Goal: Entertainment & Leisure: Consume media (video, audio)

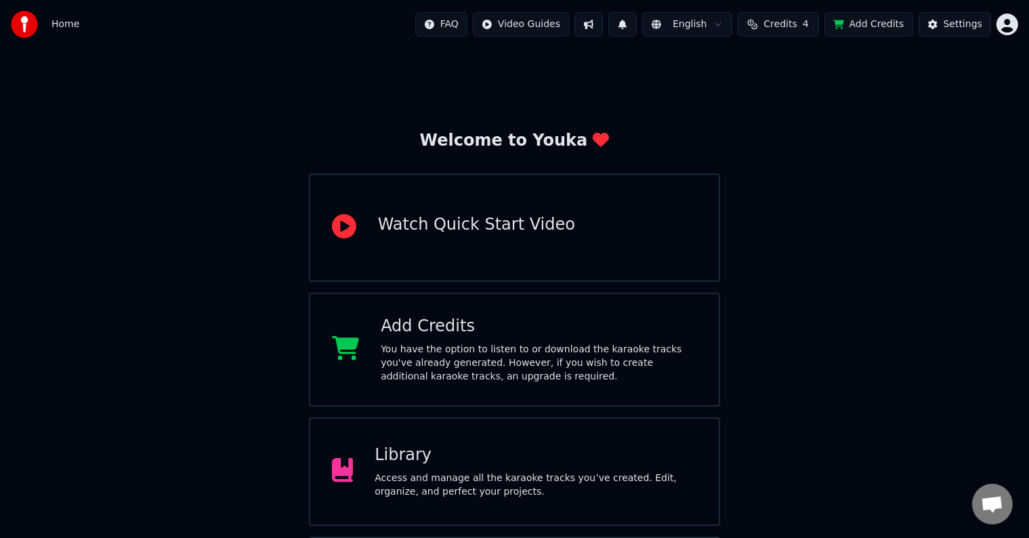
click at [434, 468] on div "Library Access and manage all the karaoke tracks you’ve created. Edit, organize…" at bounding box center [536, 472] width 323 height 54
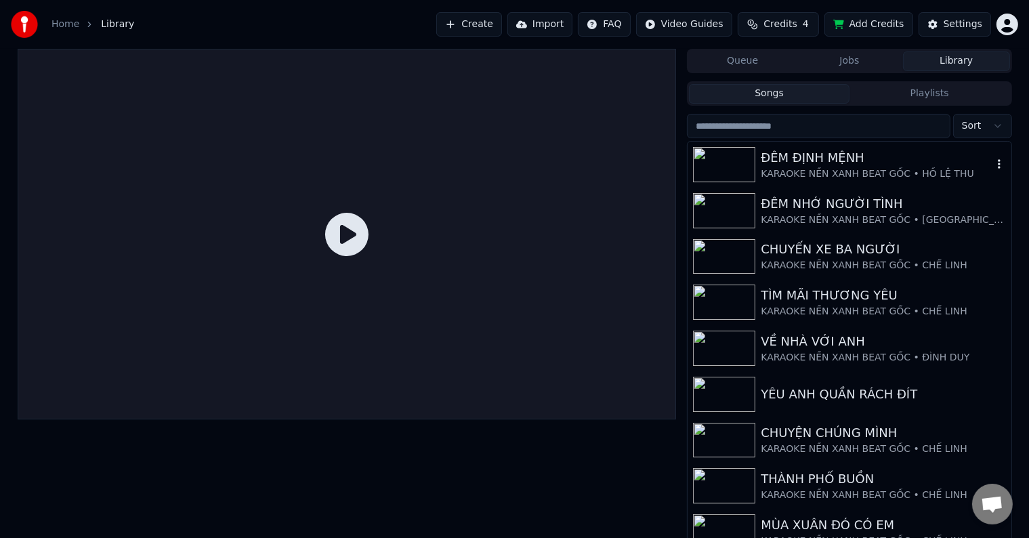
click at [810, 161] on div "ĐÊM ĐỊNH MỆNH" at bounding box center [876, 157] width 231 height 19
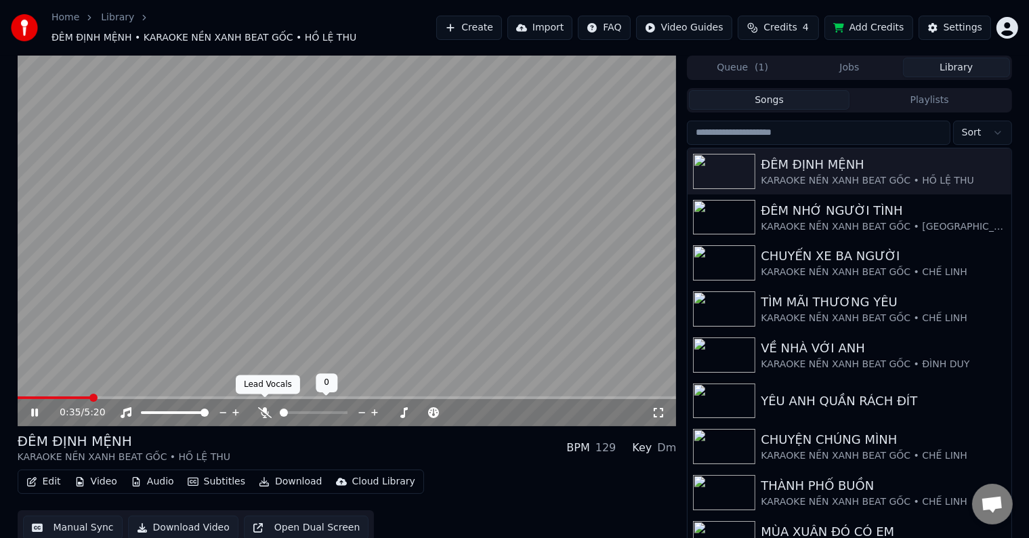
click at [268, 407] on icon at bounding box center [265, 412] width 14 height 11
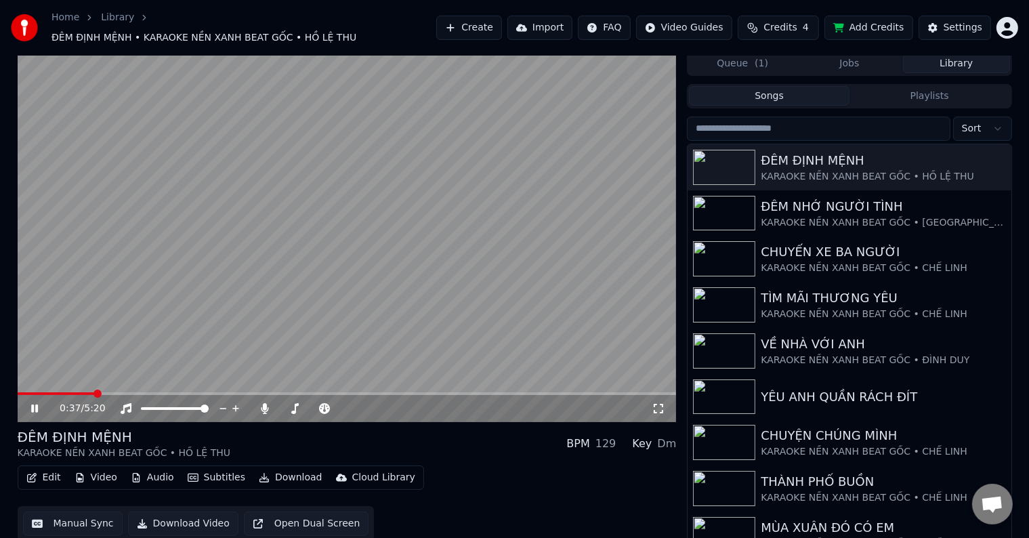
scroll to position [6, 0]
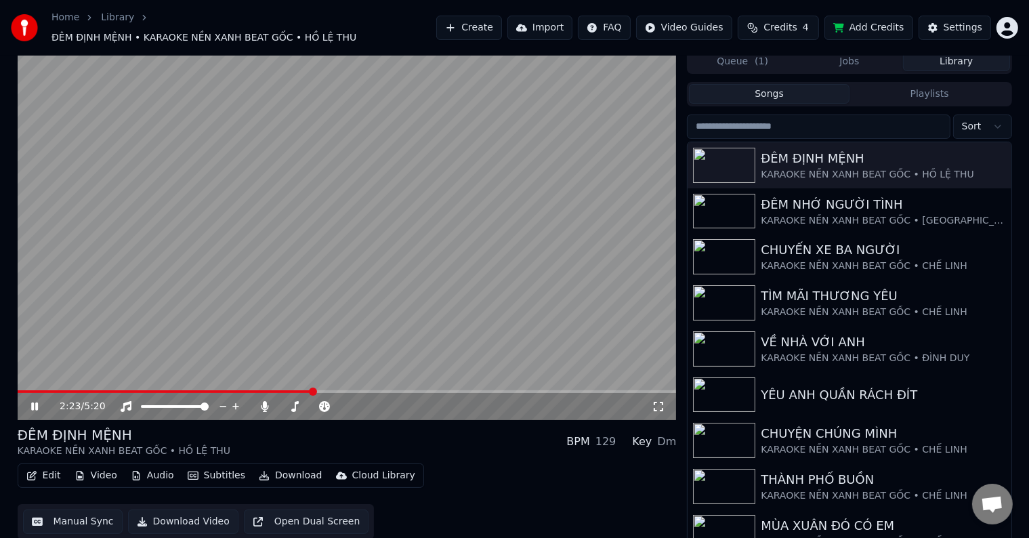
click at [342, 382] on video at bounding box center [347, 234] width 659 height 371
click at [344, 388] on span at bounding box center [345, 392] width 8 height 8
click at [39, 401] on icon at bounding box center [44, 406] width 32 height 11
click at [377, 388] on span at bounding box center [375, 392] width 8 height 8
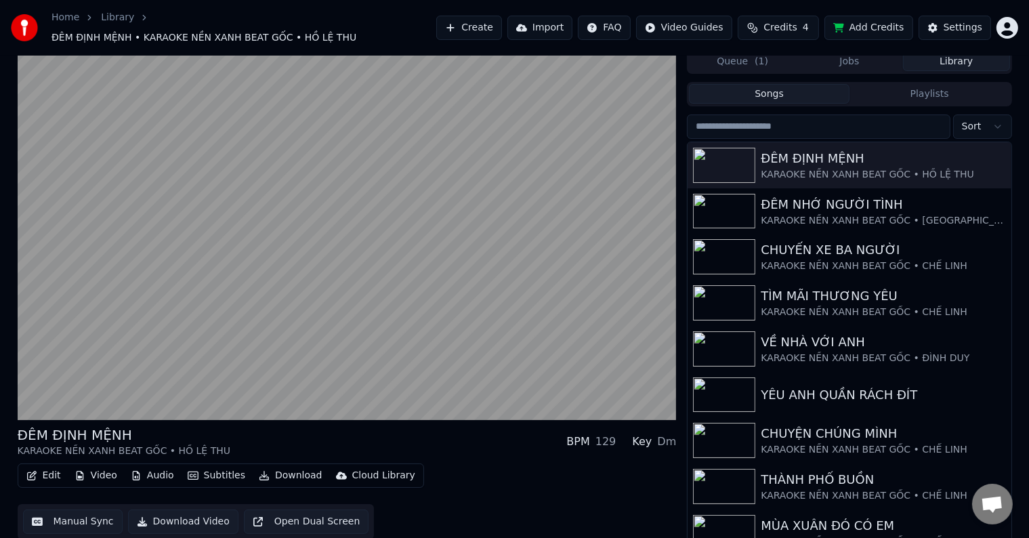
click at [48, 468] on button "Edit" at bounding box center [43, 475] width 45 height 19
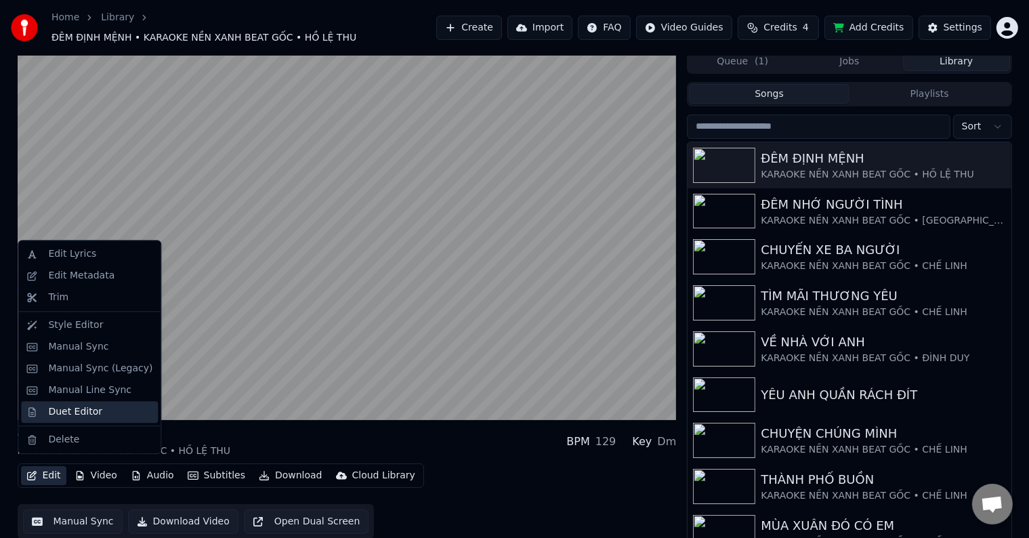
click at [67, 417] on div "Duet Editor" at bounding box center [75, 412] width 54 height 14
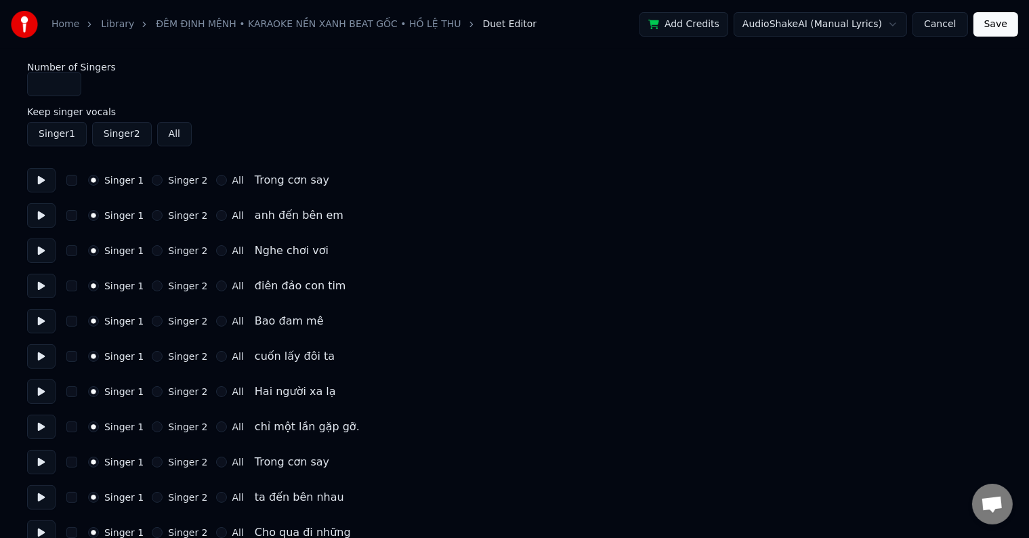
click at [168, 181] on label "Singer 2" at bounding box center [187, 180] width 39 height 9
click at [163, 181] on button "Singer 2" at bounding box center [157, 180] width 11 height 11
click at [168, 217] on label "Singer 2" at bounding box center [187, 215] width 39 height 9
click at [163, 217] on button "Singer 2" at bounding box center [157, 215] width 11 height 11
click at [168, 249] on label "Singer 2" at bounding box center [187, 250] width 39 height 9
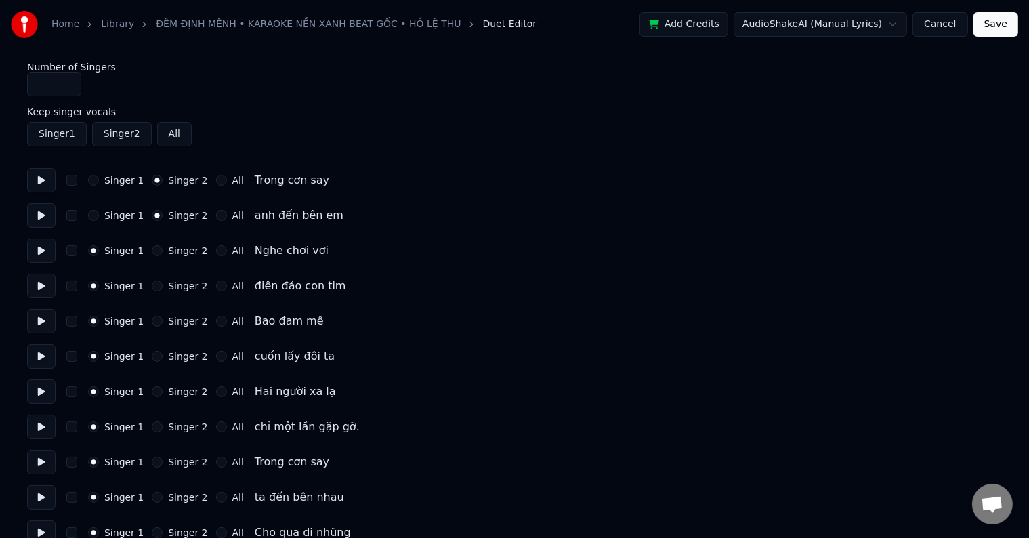
click at [163, 249] on button "Singer 2" at bounding box center [157, 250] width 11 height 11
click at [168, 285] on label "Singer 2" at bounding box center [187, 285] width 39 height 9
click at [163, 285] on button "Singer 2" at bounding box center [157, 286] width 11 height 11
click at [126, 136] on button "Singer 2" at bounding box center [122, 134] width 60 height 24
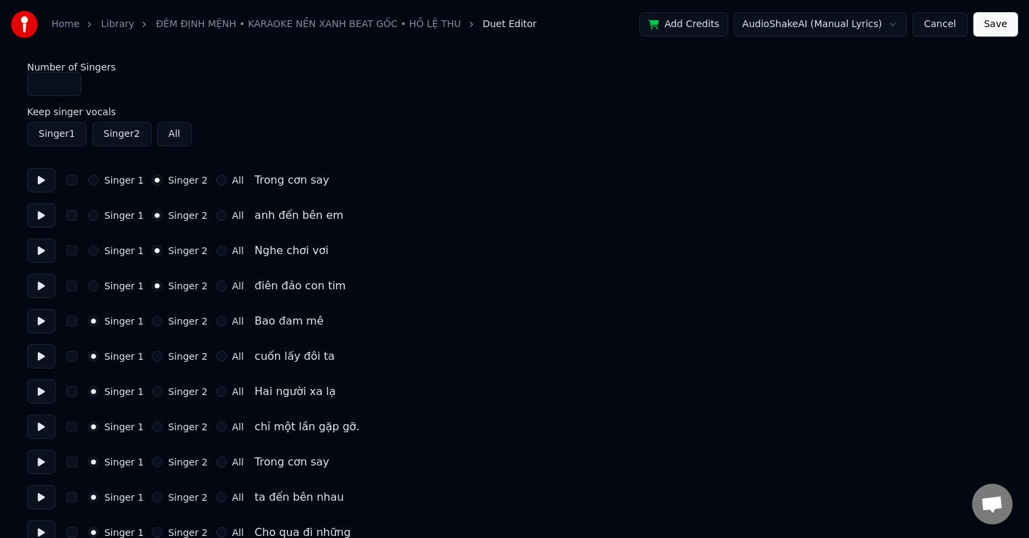
click at [91, 95] on div "Number of Singers *" at bounding box center [514, 79] width 975 height 34
click at [131, 83] on div "Number of Singers *" at bounding box center [514, 79] width 975 height 34
click at [49, 84] on input "*" at bounding box center [54, 84] width 54 height 24
type input "*"
click at [67, 81] on input "*" at bounding box center [54, 84] width 54 height 24
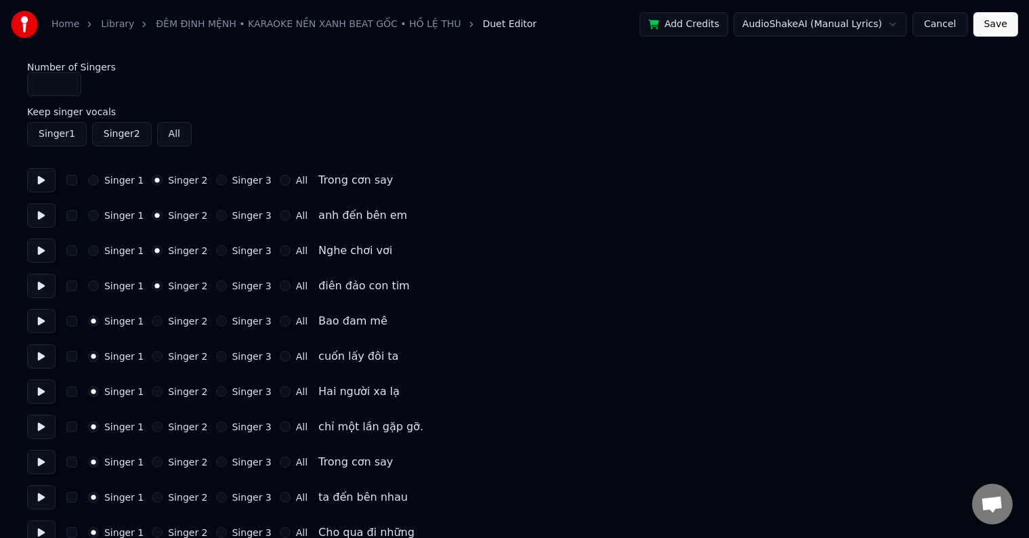
click at [232, 178] on label "Singer 3" at bounding box center [251, 180] width 39 height 9
click at [227, 178] on button "Singer 3" at bounding box center [221, 180] width 11 height 11
click at [239, 210] on div "Singer 1 Singer 2 Singer 3 All anh đến bên em" at bounding box center [514, 215] width 975 height 24
click at [238, 217] on label "Singer 3" at bounding box center [251, 215] width 39 height 9
click at [227, 217] on button "Singer 3" at bounding box center [221, 215] width 11 height 11
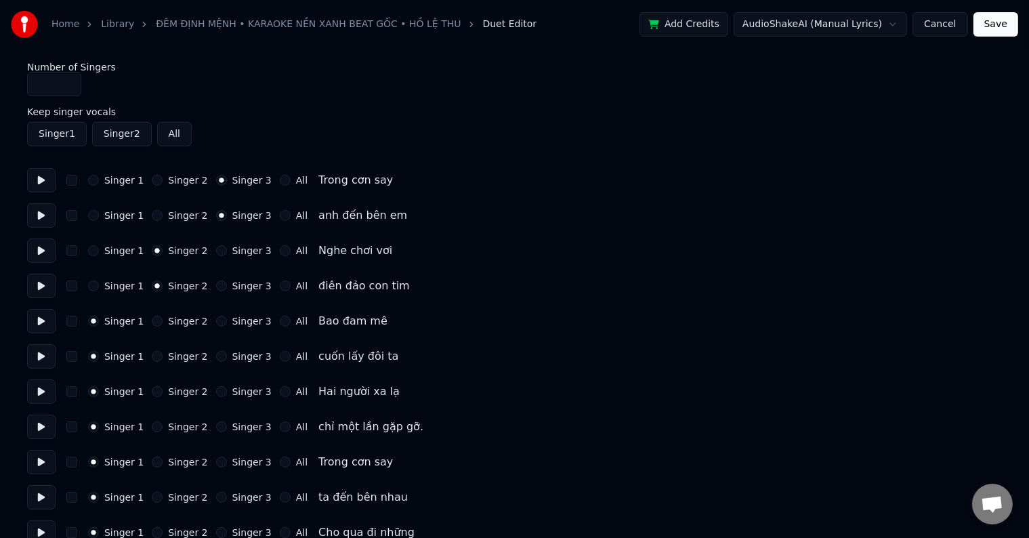
drag, startPoint x: 241, startPoint y: 251, endPoint x: 240, endPoint y: 266, distance: 15.6
click at [241, 253] on label "Singer 3" at bounding box center [251, 250] width 39 height 9
click at [227, 253] on button "Singer 3" at bounding box center [221, 250] width 11 height 11
drag, startPoint x: 237, startPoint y: 292, endPoint x: 237, endPoint y: 314, distance: 22.4
click at [237, 293] on div "Singer 1 Singer 2 Singer 3 All điên đảo con [PERSON_NAME]" at bounding box center [514, 286] width 975 height 24
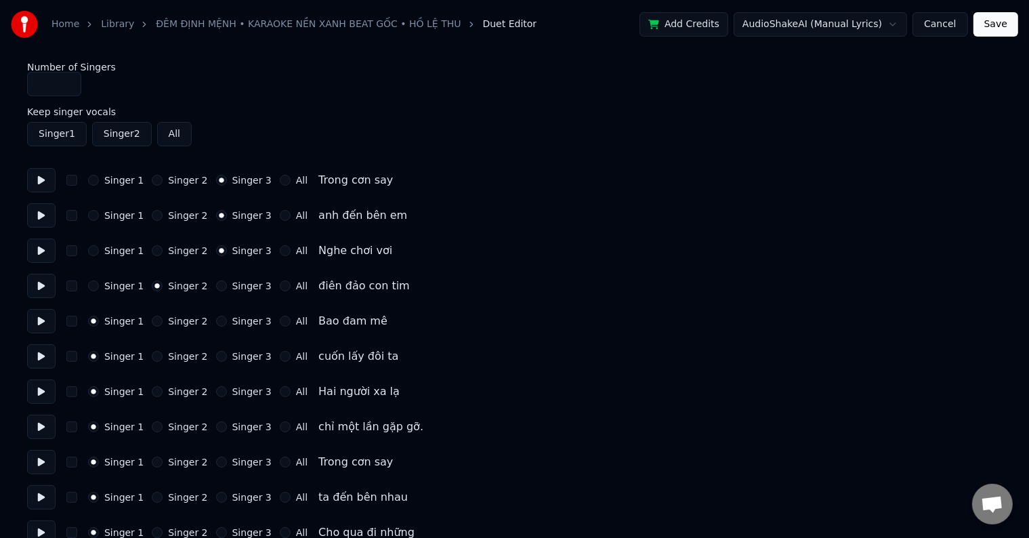
click at [239, 323] on label "Singer 3" at bounding box center [251, 320] width 39 height 9
click at [227, 323] on button "Singer 3" at bounding box center [221, 321] width 11 height 11
click at [236, 285] on label "Singer 3" at bounding box center [251, 285] width 39 height 9
click at [227, 285] on button "Singer 3" at bounding box center [221, 286] width 11 height 11
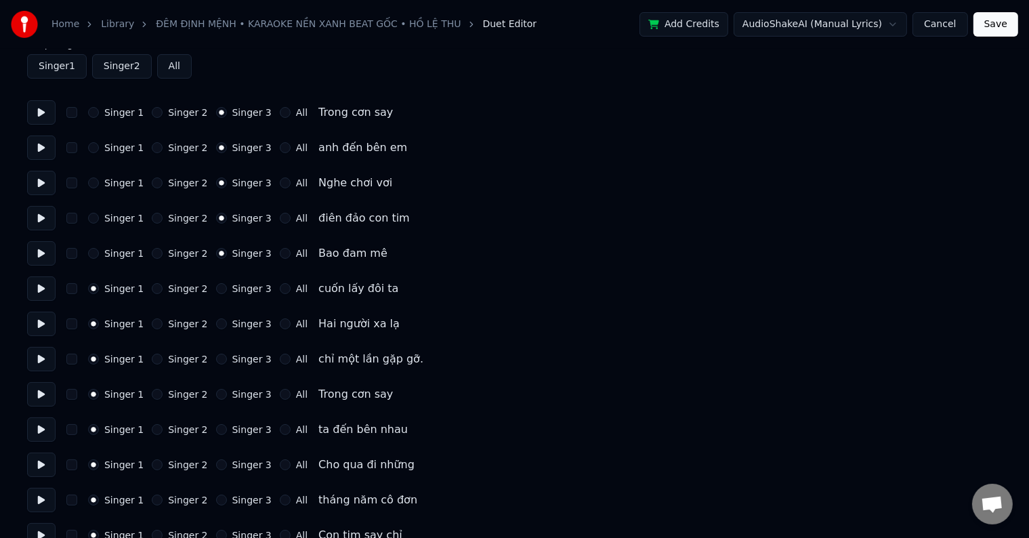
click at [247, 256] on label "Singer 3" at bounding box center [251, 253] width 39 height 9
click at [227, 256] on button "Singer 3" at bounding box center [221, 253] width 11 height 11
click at [243, 287] on label "Singer 3" at bounding box center [251, 288] width 39 height 9
click at [227, 287] on button "Singer 3" at bounding box center [221, 288] width 11 height 11
type button "2"
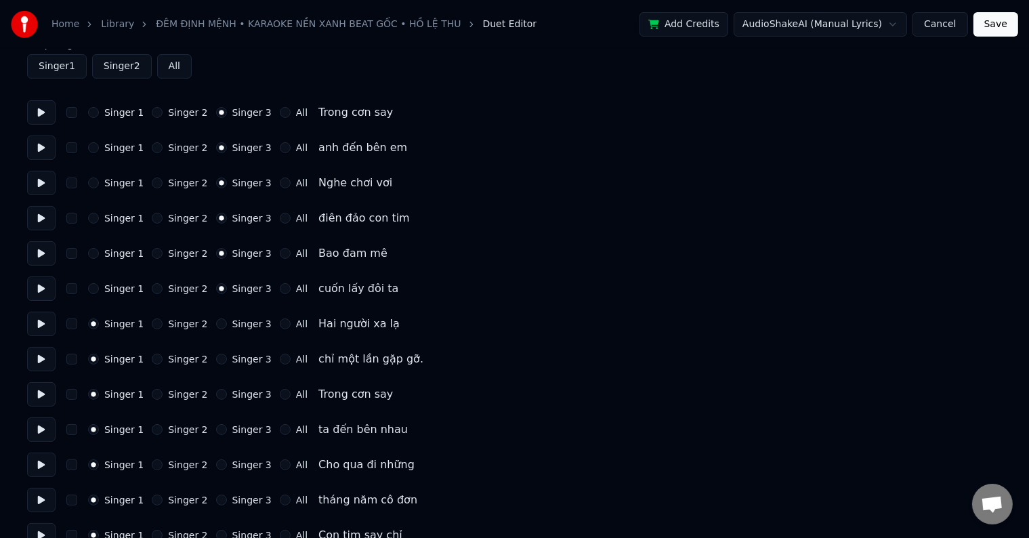
click at [247, 355] on label "Singer 3" at bounding box center [251, 358] width 39 height 9
click at [227, 355] on button "Singer 3" at bounding box center [221, 359] width 11 height 11
type button "2"
click at [245, 328] on label "Singer 3" at bounding box center [251, 323] width 39 height 9
click at [227, 328] on button "Singer 3" at bounding box center [221, 323] width 11 height 11
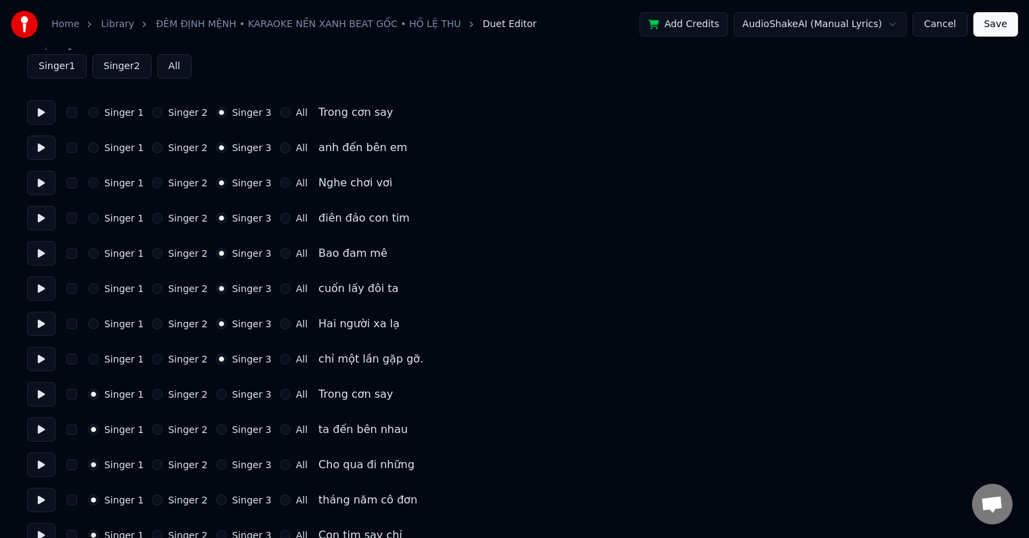
click at [244, 399] on label "Singer 3" at bounding box center [251, 394] width 39 height 9
click at [227, 400] on button "Singer 3" at bounding box center [221, 394] width 11 height 11
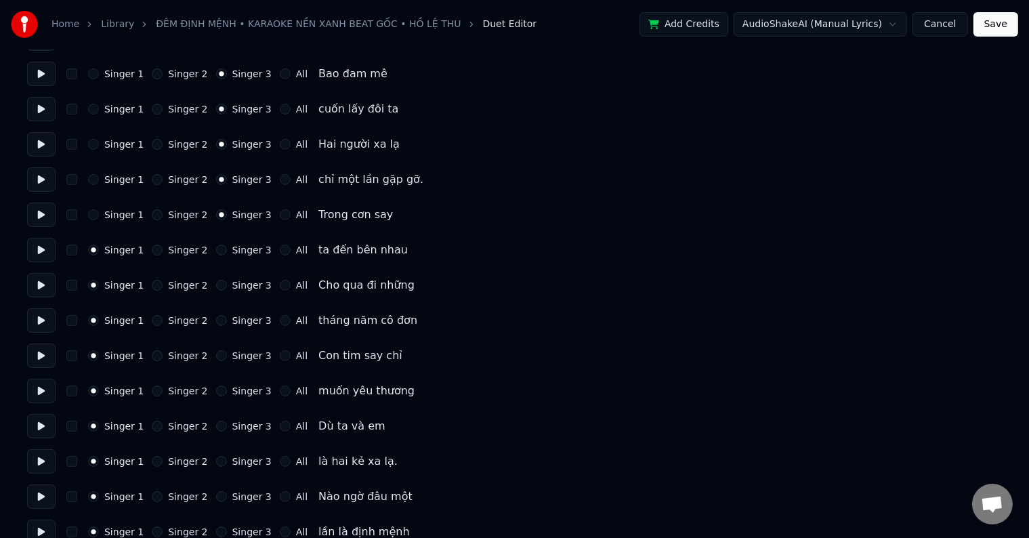
scroll to position [339, 0]
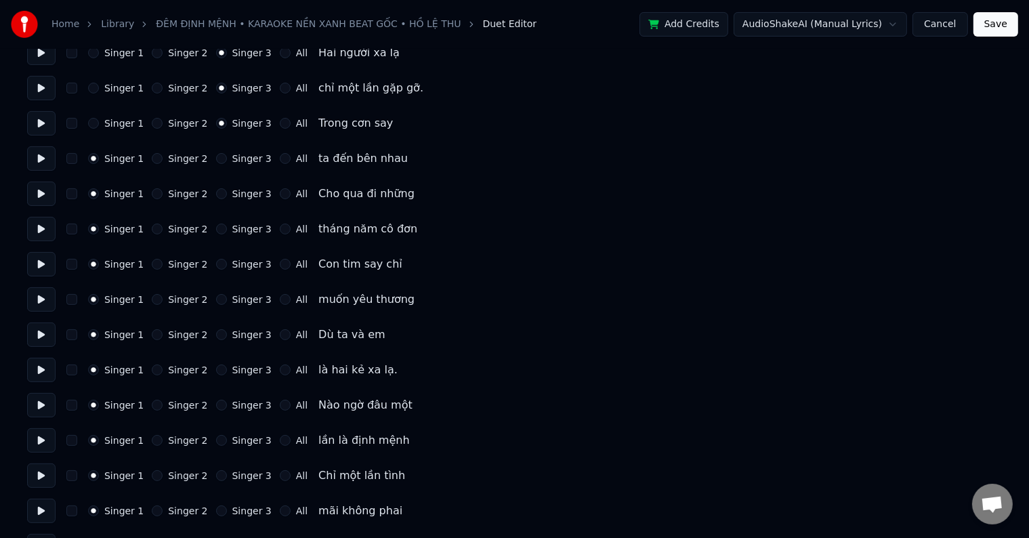
click at [232, 161] on label "Singer 3" at bounding box center [251, 158] width 39 height 9
click at [227, 161] on button "Singer 3" at bounding box center [221, 158] width 11 height 11
click at [239, 195] on label "Singer 3" at bounding box center [251, 193] width 39 height 9
click at [227, 195] on button "Singer 3" at bounding box center [221, 193] width 11 height 11
click at [241, 226] on label "Singer 3" at bounding box center [251, 228] width 39 height 9
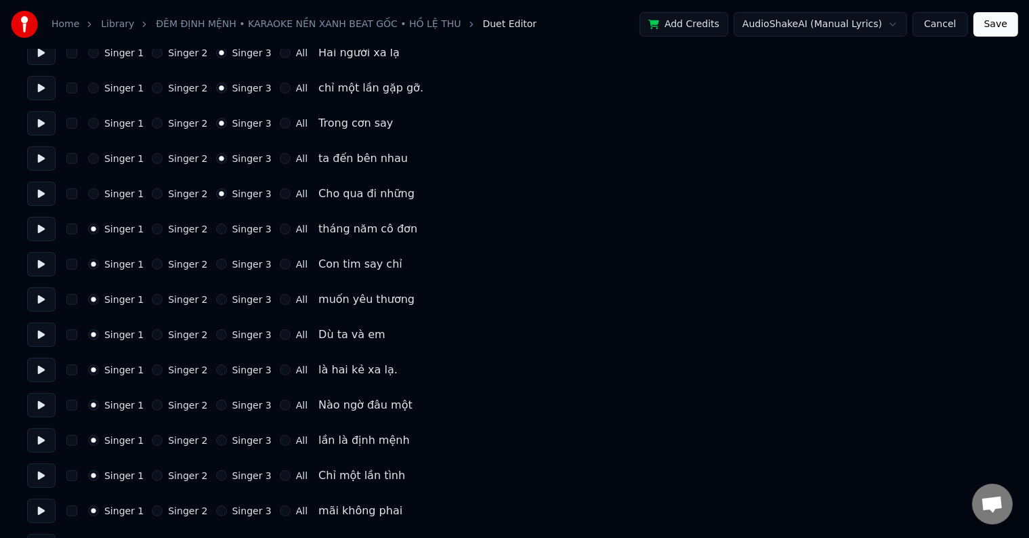
click at [227, 226] on button "Singer 3" at bounding box center [221, 229] width 11 height 11
click at [241, 258] on div "Singer 1 Singer 2 Singer 3 All Con tim say chỉ" at bounding box center [514, 264] width 975 height 24
click at [245, 265] on label "Singer 3" at bounding box center [251, 264] width 39 height 9
click at [227, 265] on button "Singer 3" at bounding box center [221, 264] width 11 height 11
click at [243, 304] on label "Singer 3" at bounding box center [251, 299] width 39 height 9
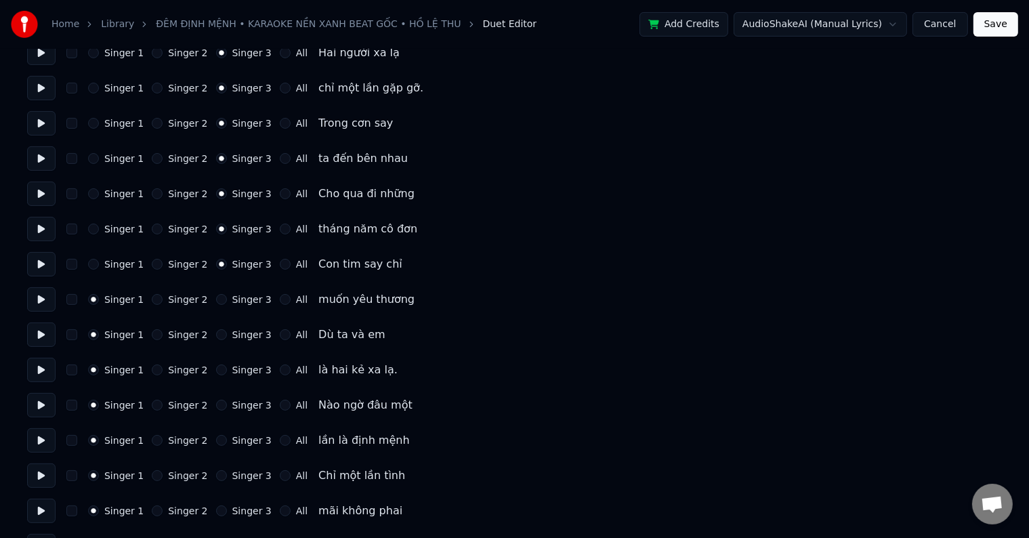
click at [227, 304] on button "Singer 3" at bounding box center [221, 299] width 11 height 11
click at [244, 333] on label "Singer 3" at bounding box center [251, 334] width 39 height 9
click at [227, 333] on button "Singer 3" at bounding box center [221, 334] width 11 height 11
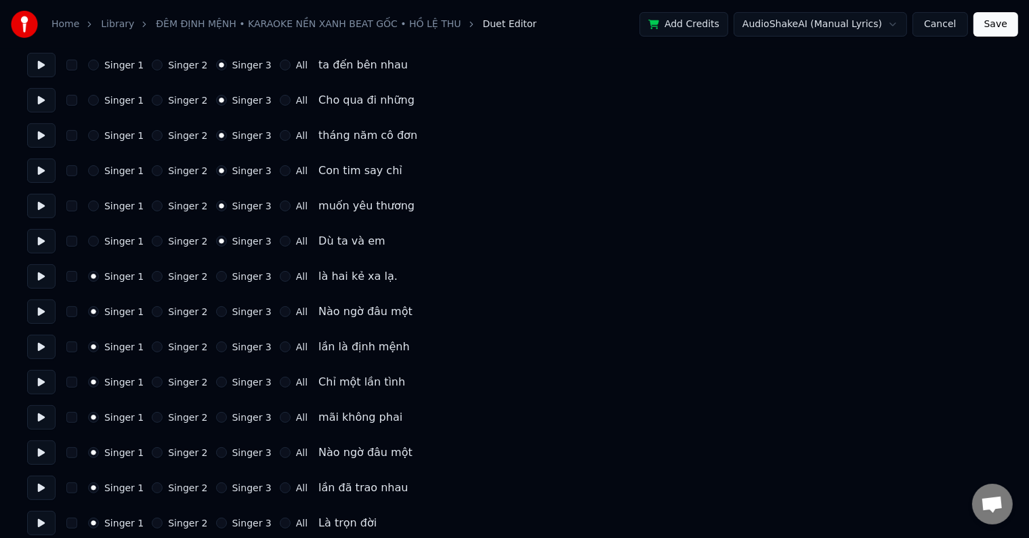
scroll to position [474, 0]
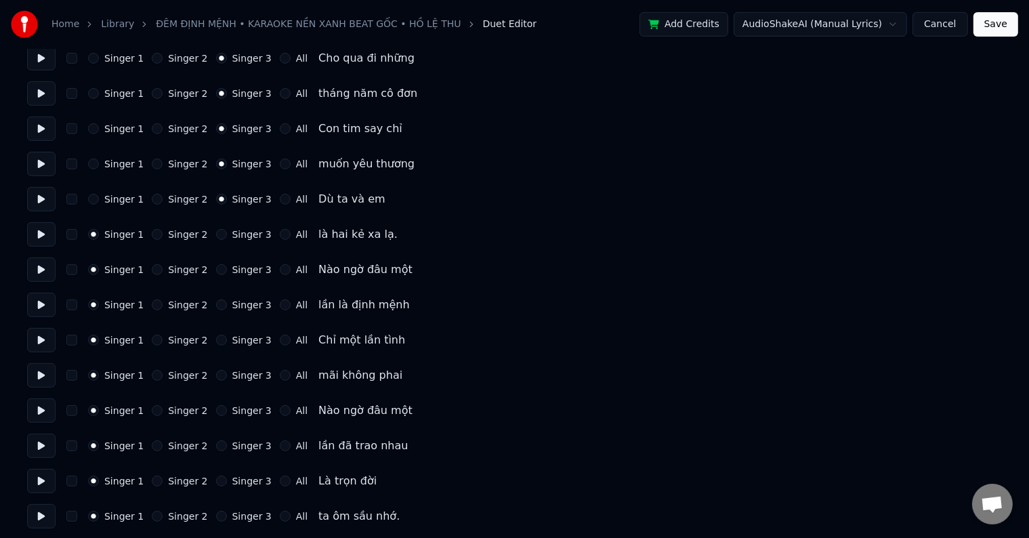
click at [242, 233] on label "Singer 3" at bounding box center [251, 234] width 39 height 9
click at [227, 233] on button "Singer 3" at bounding box center [221, 234] width 11 height 11
click at [242, 265] on label "Singer 3" at bounding box center [251, 269] width 39 height 9
click at [227, 264] on button "Singer 3" at bounding box center [221, 269] width 11 height 11
click at [242, 301] on label "Singer 3" at bounding box center [251, 304] width 39 height 9
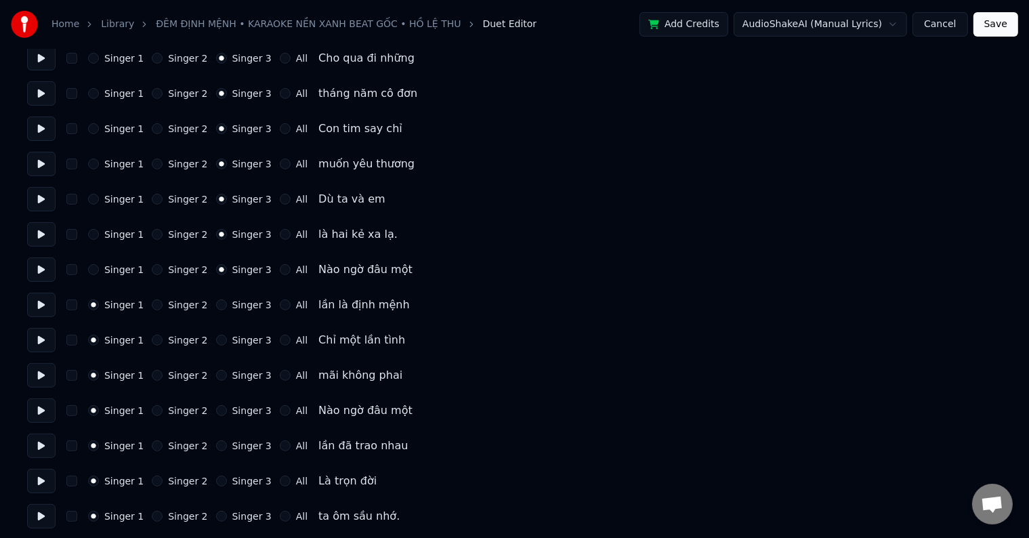
click at [227, 301] on button "Singer 3" at bounding box center [221, 305] width 11 height 11
click at [242, 342] on label "Singer 3" at bounding box center [251, 339] width 39 height 9
click at [227, 342] on button "Singer 3" at bounding box center [221, 340] width 11 height 11
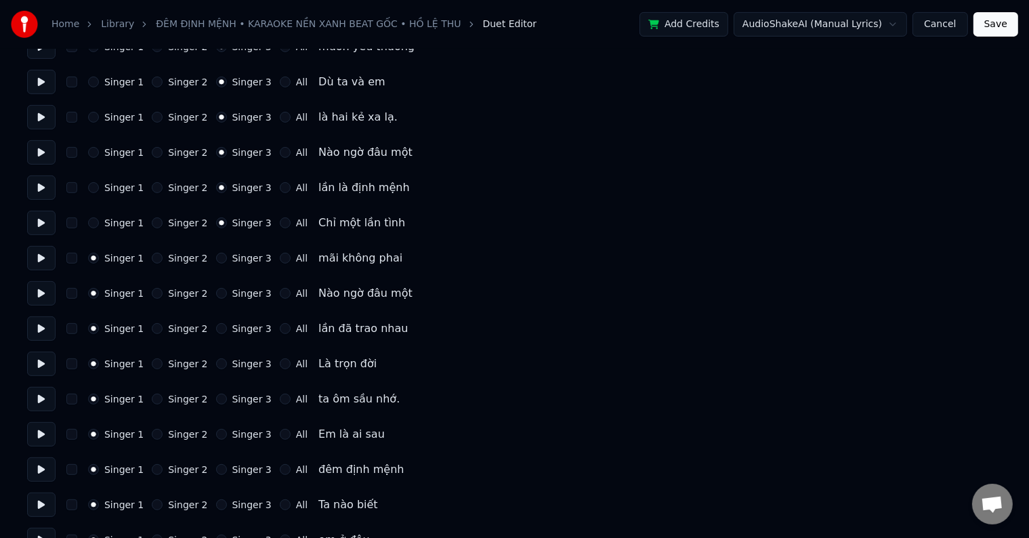
scroll to position [610, 0]
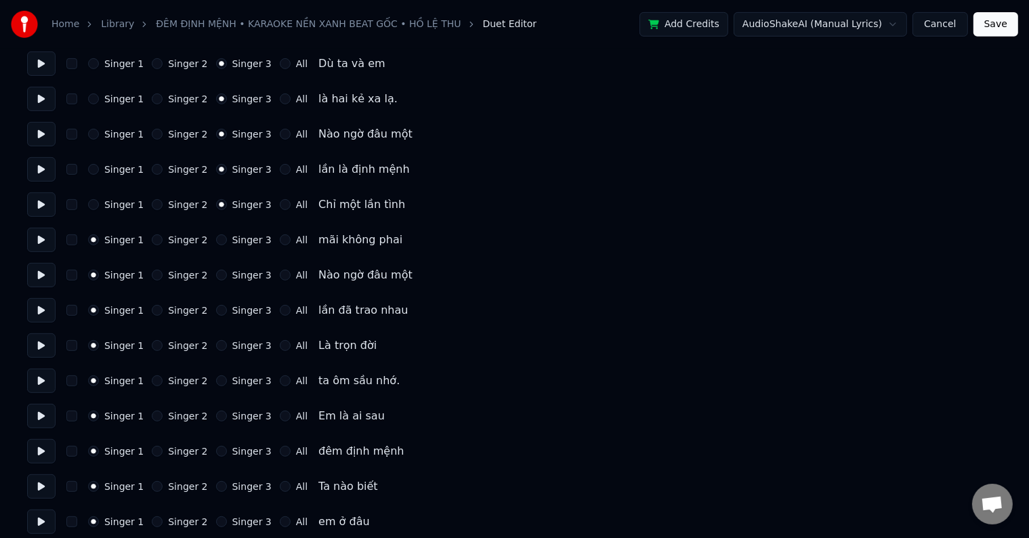
click at [239, 239] on label "Singer 3" at bounding box center [251, 239] width 39 height 9
click at [227, 239] on button "Singer 3" at bounding box center [221, 239] width 11 height 11
click at [244, 274] on label "Singer 3" at bounding box center [251, 274] width 39 height 9
click at [227, 274] on button "Singer 3" at bounding box center [221, 275] width 11 height 11
click at [246, 314] on label "Singer 3" at bounding box center [251, 310] width 39 height 9
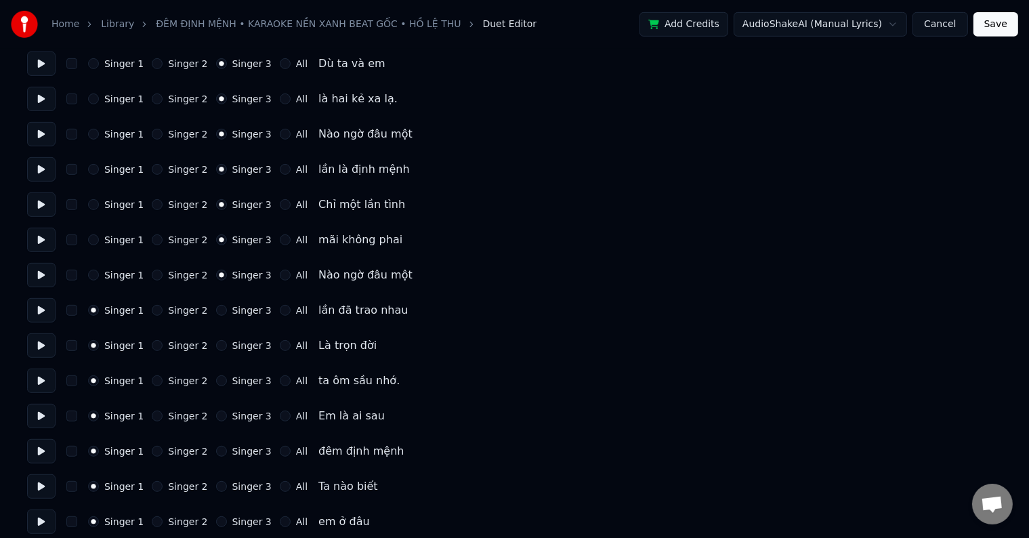
click at [227, 314] on button "Singer 3" at bounding box center [221, 310] width 11 height 11
click at [248, 344] on label "Singer 3" at bounding box center [251, 345] width 39 height 9
click at [227, 344] on button "Singer 3" at bounding box center [221, 345] width 11 height 11
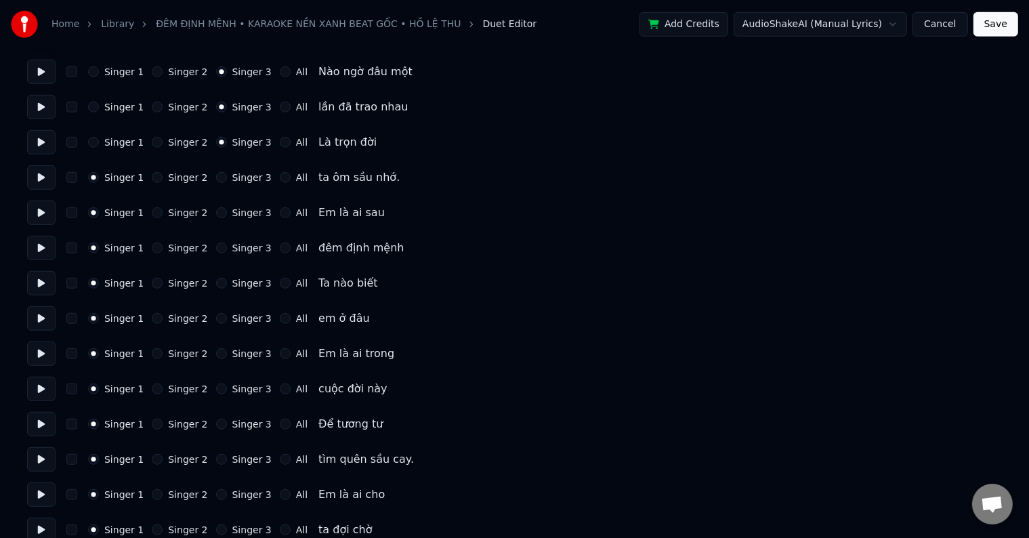
click at [234, 178] on label "Singer 3" at bounding box center [251, 177] width 39 height 9
click at [227, 178] on button "Singer 3" at bounding box center [221, 177] width 11 height 11
click at [234, 212] on label "Singer 3" at bounding box center [251, 212] width 39 height 9
click at [227, 212] on button "Singer 3" at bounding box center [221, 212] width 11 height 11
click at [244, 255] on div "Singer 1 Singer 2 Singer 3 All đêm định mệnh" at bounding box center [514, 248] width 975 height 24
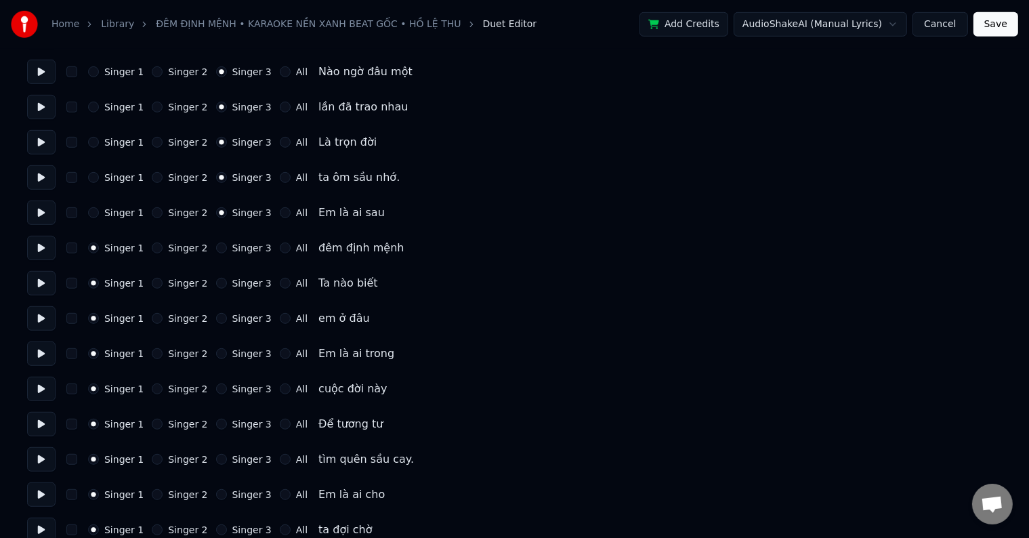
click at [243, 247] on label "Singer 3" at bounding box center [251, 247] width 39 height 9
click at [227, 247] on button "Singer 3" at bounding box center [221, 248] width 11 height 11
click at [243, 285] on label "Singer 3" at bounding box center [251, 283] width 39 height 9
click at [227, 285] on button "Singer 3" at bounding box center [221, 283] width 11 height 11
click at [243, 310] on div "Singer 1 Singer 2 Singer 3 All em ở đâu" at bounding box center [514, 318] width 975 height 24
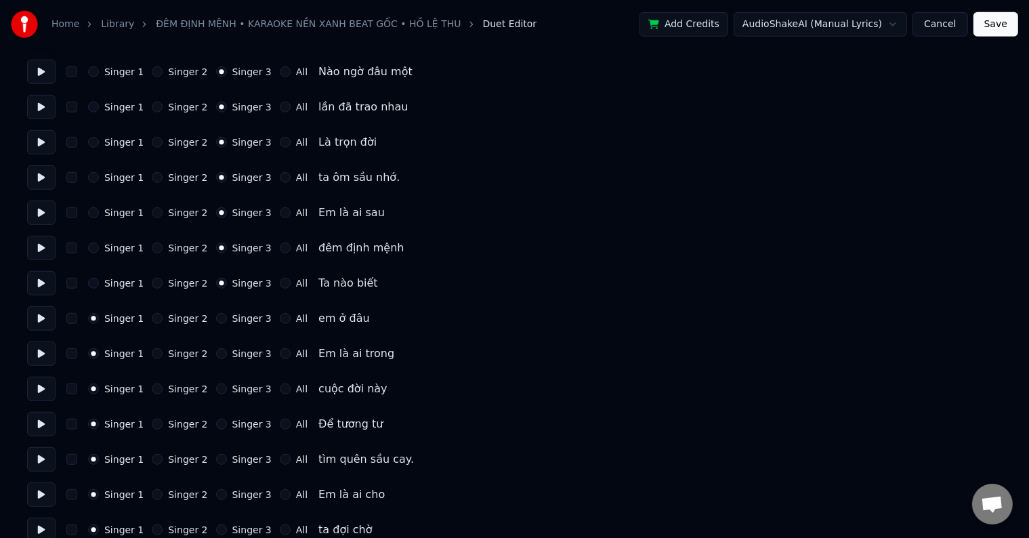
click at [243, 314] on label "Singer 3" at bounding box center [251, 318] width 39 height 9
click at [227, 314] on button "Singer 3" at bounding box center [221, 318] width 11 height 11
click at [239, 354] on label "Singer 3" at bounding box center [251, 353] width 39 height 9
click at [227, 354] on button "Singer 3" at bounding box center [221, 353] width 11 height 11
click at [239, 392] on label "Singer 3" at bounding box center [251, 388] width 39 height 9
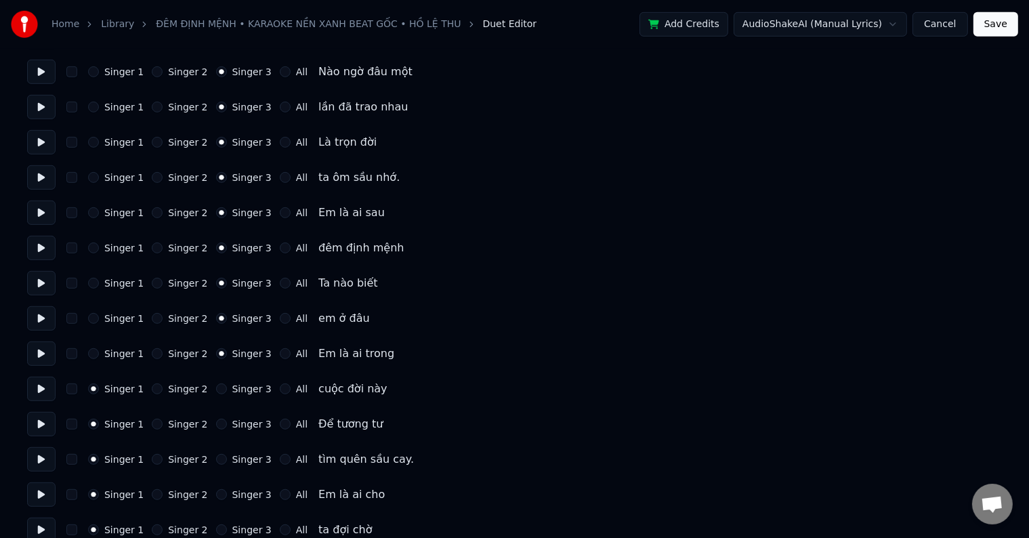
click at [227, 392] on button "Singer 3" at bounding box center [221, 389] width 11 height 11
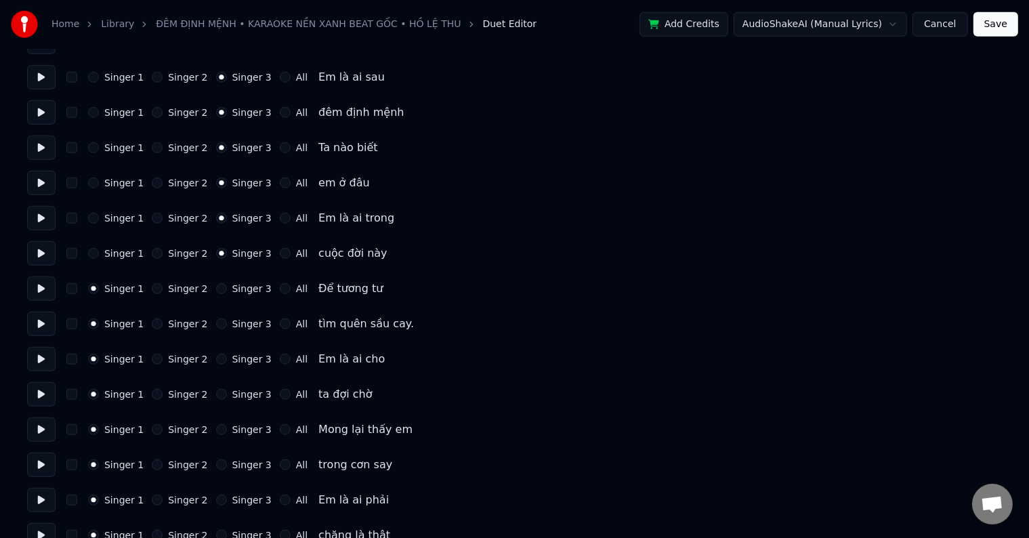
scroll to position [1016, 0]
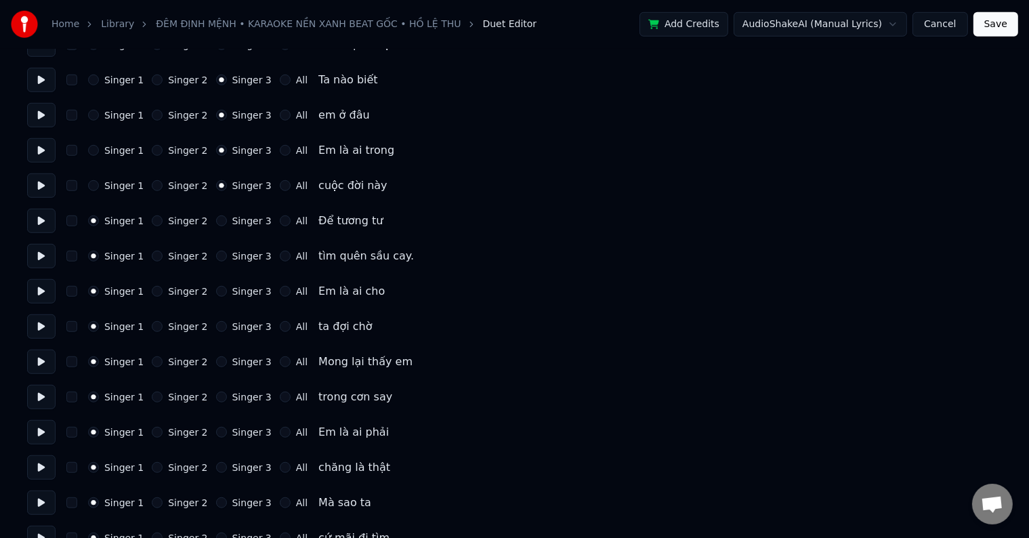
click at [232, 221] on label "Singer 3" at bounding box center [251, 220] width 39 height 9
click at [227, 221] on button "Singer 3" at bounding box center [221, 220] width 11 height 11
click at [240, 258] on label "Singer 3" at bounding box center [251, 255] width 39 height 9
click at [227, 258] on button "Singer 3" at bounding box center [221, 256] width 11 height 11
click at [241, 287] on label "Singer 3" at bounding box center [251, 291] width 39 height 9
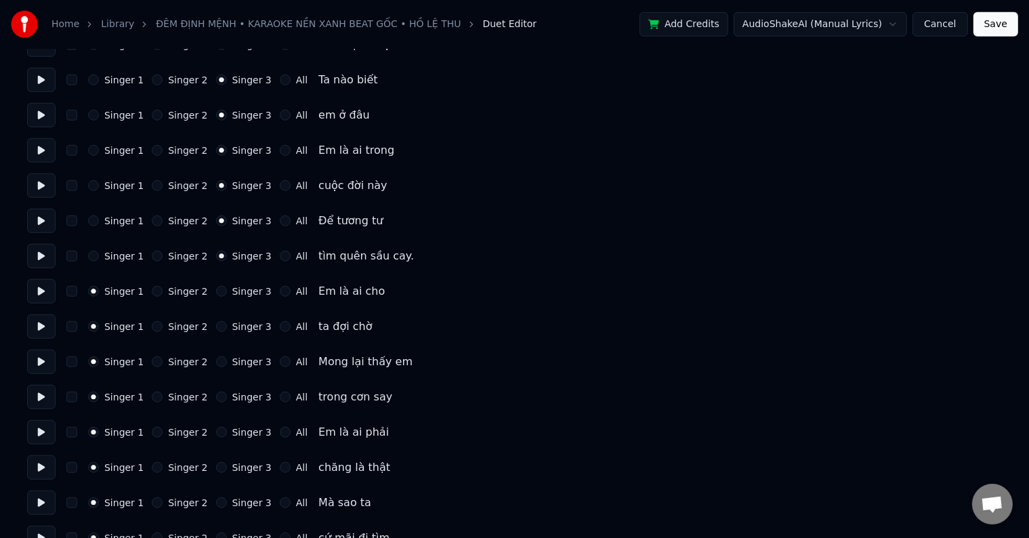
click at [227, 286] on button "Singer 3" at bounding box center [221, 291] width 11 height 11
click at [241, 328] on label "Singer 3" at bounding box center [251, 326] width 39 height 9
click at [227, 328] on button "Singer 3" at bounding box center [221, 326] width 11 height 11
click at [241, 368] on div "Singer 1 Singer 2 Singer 3 All Mong lại thấy em" at bounding box center [514, 362] width 975 height 24
click at [239, 361] on label "Singer 3" at bounding box center [251, 361] width 39 height 9
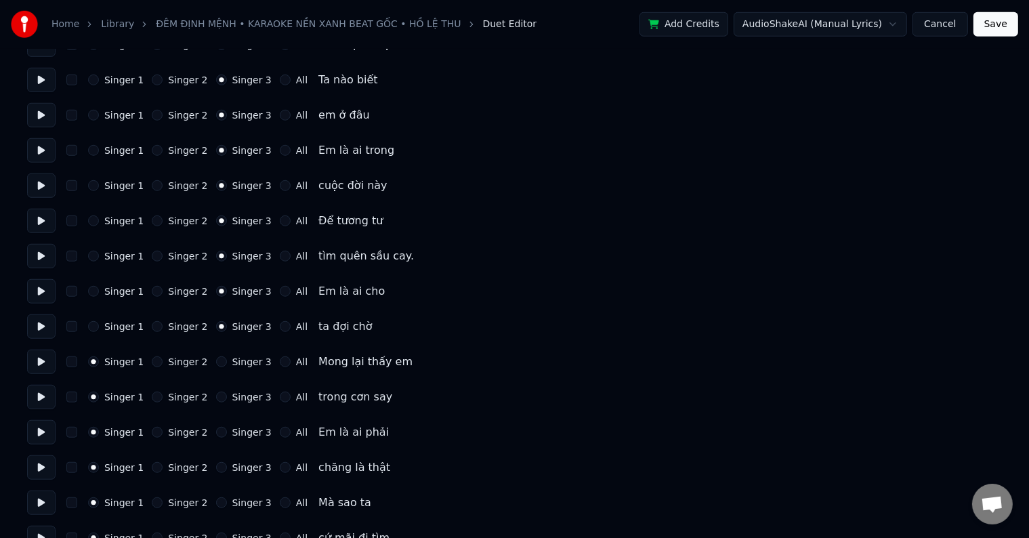
click at [227, 361] on button "Singer 3" at bounding box center [221, 361] width 11 height 11
click at [239, 405] on div "Singer 1 Singer 2 Singer 3 All trong cơn say" at bounding box center [514, 397] width 975 height 24
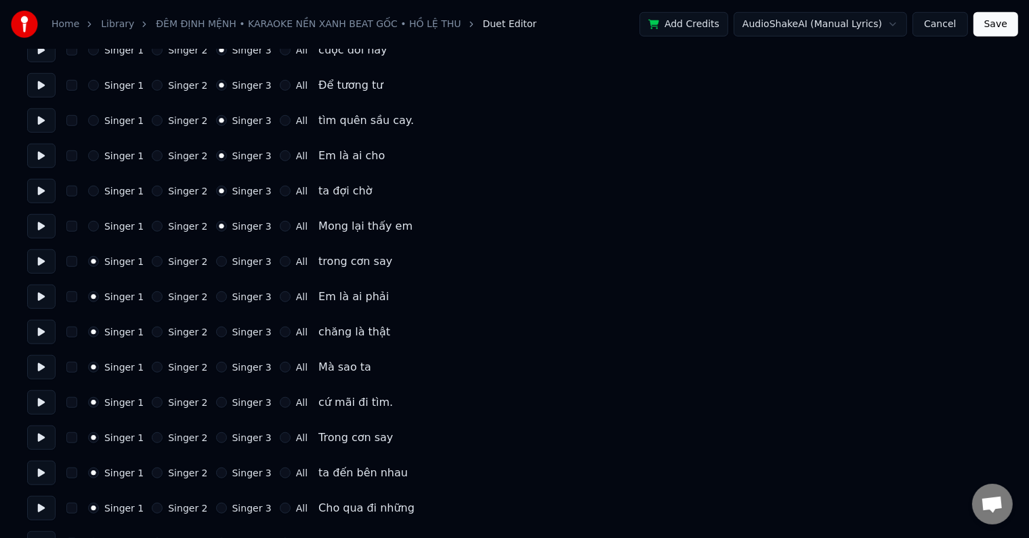
click at [246, 261] on label "Singer 3" at bounding box center [251, 261] width 39 height 9
click at [227, 261] on button "Singer 3" at bounding box center [221, 261] width 11 height 11
click at [245, 298] on label "Singer 3" at bounding box center [251, 296] width 39 height 9
click at [227, 298] on button "Singer 3" at bounding box center [221, 296] width 11 height 11
click at [243, 351] on div "Number of Singers * Keep singer vocals Singer 1 Singer 2 All Singer 1 Singer 2 …" at bounding box center [514, 543] width 975 height 3266
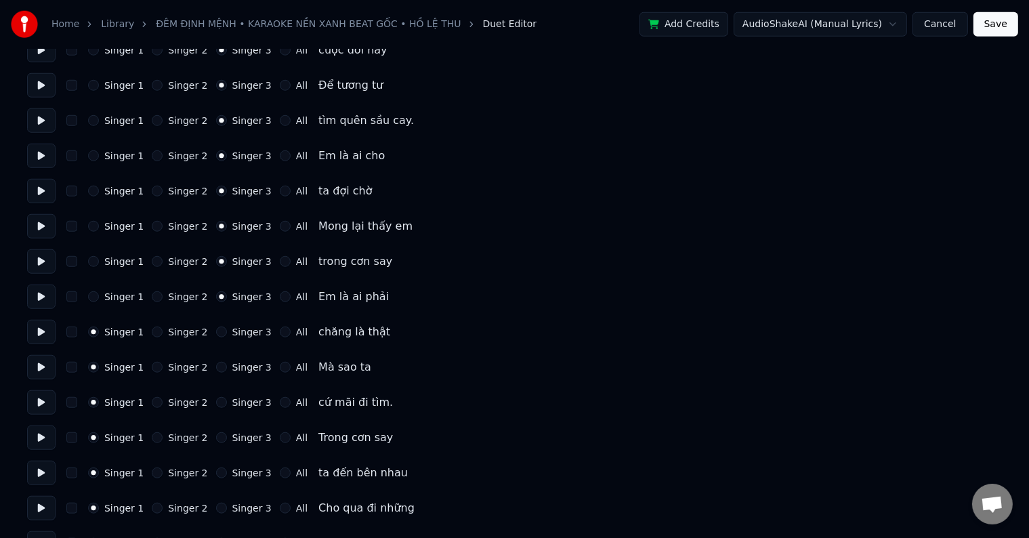
click at [242, 335] on label "Singer 3" at bounding box center [251, 331] width 39 height 9
click at [227, 335] on button "Singer 3" at bounding box center [221, 332] width 11 height 11
click at [239, 370] on label "Singer 3" at bounding box center [251, 367] width 39 height 9
click at [227, 370] on button "Singer 3" at bounding box center [221, 367] width 11 height 11
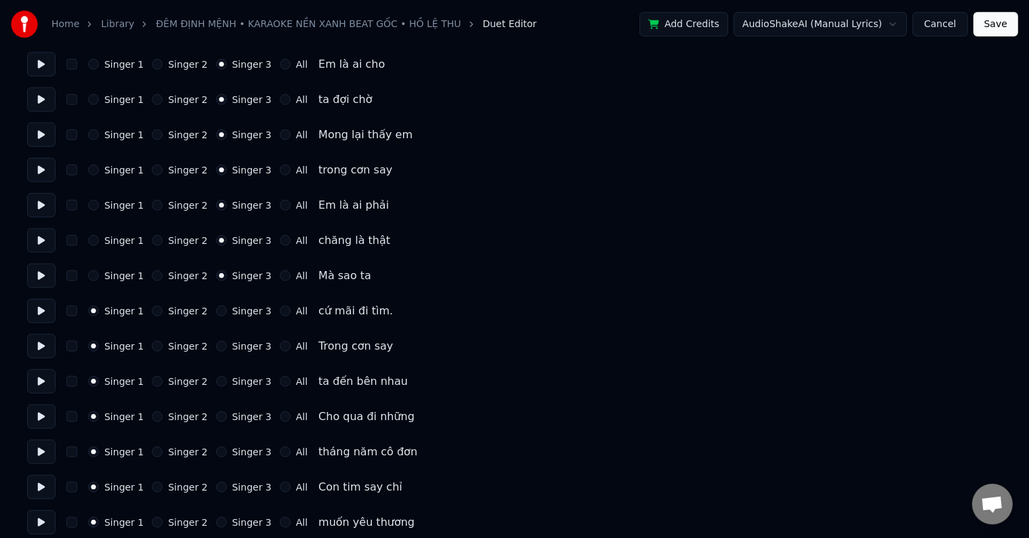
scroll to position [1288, 0]
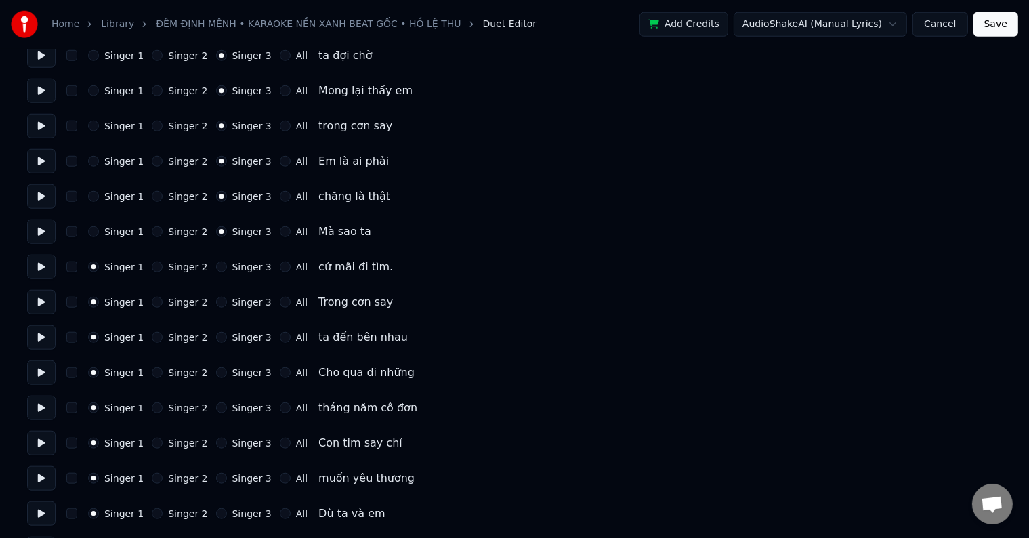
click at [237, 266] on label "Singer 3" at bounding box center [251, 266] width 39 height 9
click at [227, 266] on button "Singer 3" at bounding box center [221, 267] width 11 height 11
click at [239, 302] on label "Singer 3" at bounding box center [251, 301] width 39 height 9
click at [227, 302] on button "Singer 3" at bounding box center [221, 302] width 11 height 11
click at [240, 335] on label "Singer 3" at bounding box center [251, 337] width 39 height 9
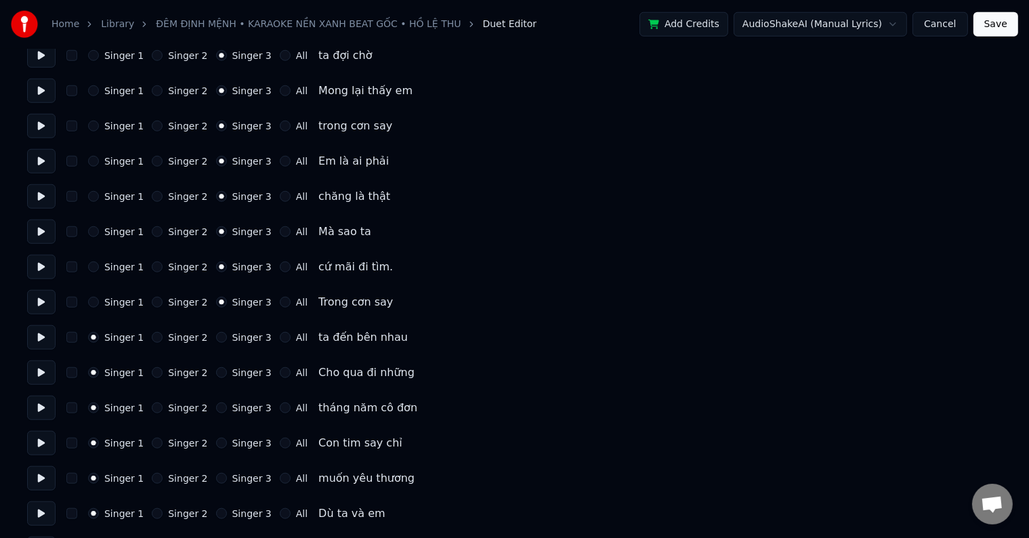
click at [227, 335] on button "Singer 3" at bounding box center [221, 337] width 11 height 11
click at [237, 366] on div "Singer 1 Singer 2 Singer 3 All Cho qua đi những" at bounding box center [514, 373] width 975 height 24
click at [237, 371] on label "Singer 3" at bounding box center [251, 372] width 39 height 9
click at [227, 371] on button "Singer 3" at bounding box center [221, 372] width 11 height 11
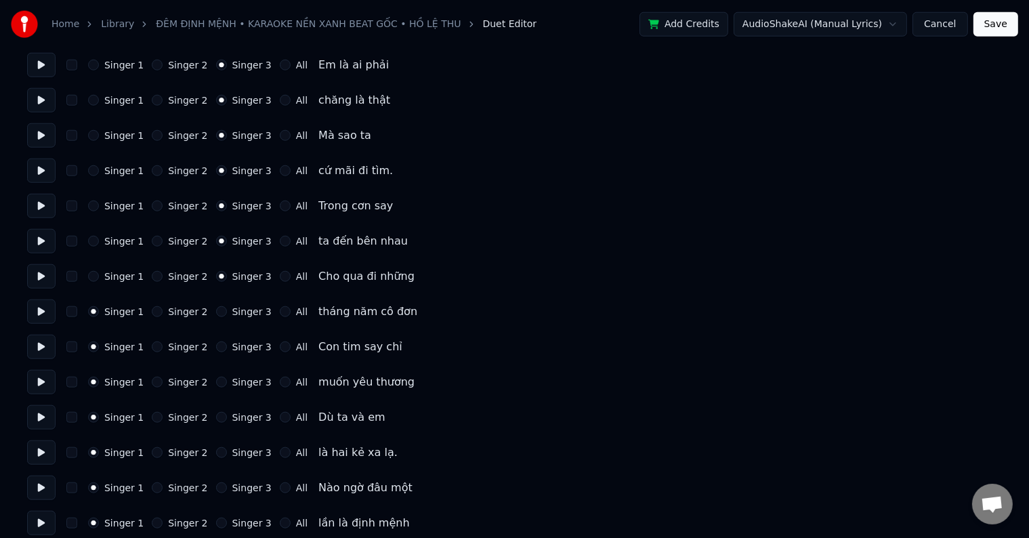
scroll to position [1491, 0]
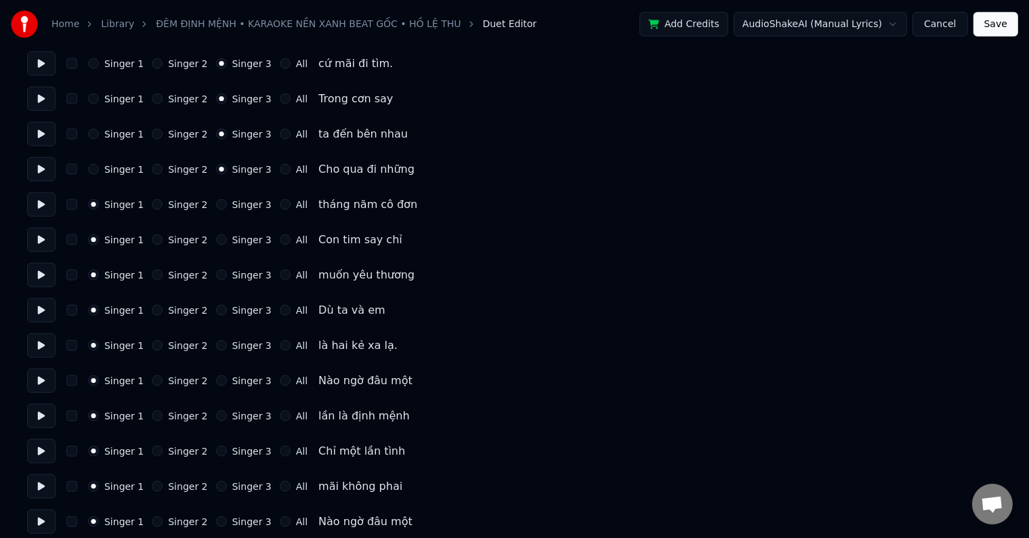
click at [241, 209] on label "Singer 3" at bounding box center [251, 204] width 39 height 9
click at [227, 209] on button "Singer 3" at bounding box center [221, 204] width 11 height 11
click at [241, 240] on label "Singer 3" at bounding box center [251, 239] width 39 height 9
click at [227, 240] on button "Singer 3" at bounding box center [221, 239] width 11 height 11
click at [240, 281] on div "Singer 1 Singer 2 Singer 3 All muốn yêu thương" at bounding box center [514, 275] width 975 height 24
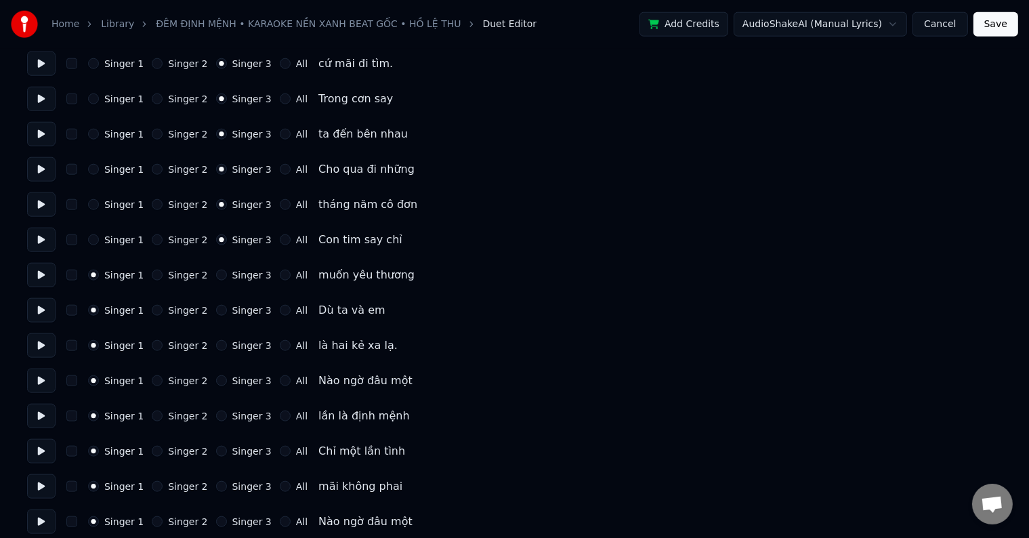
click at [238, 270] on label "Singer 3" at bounding box center [251, 274] width 39 height 9
click at [227, 270] on button "Singer 3" at bounding box center [221, 275] width 11 height 11
click at [233, 314] on label "Singer 3" at bounding box center [251, 310] width 39 height 9
click at [227, 314] on button "Singer 3" at bounding box center [221, 310] width 11 height 11
click at [236, 341] on label "Singer 3" at bounding box center [251, 345] width 39 height 9
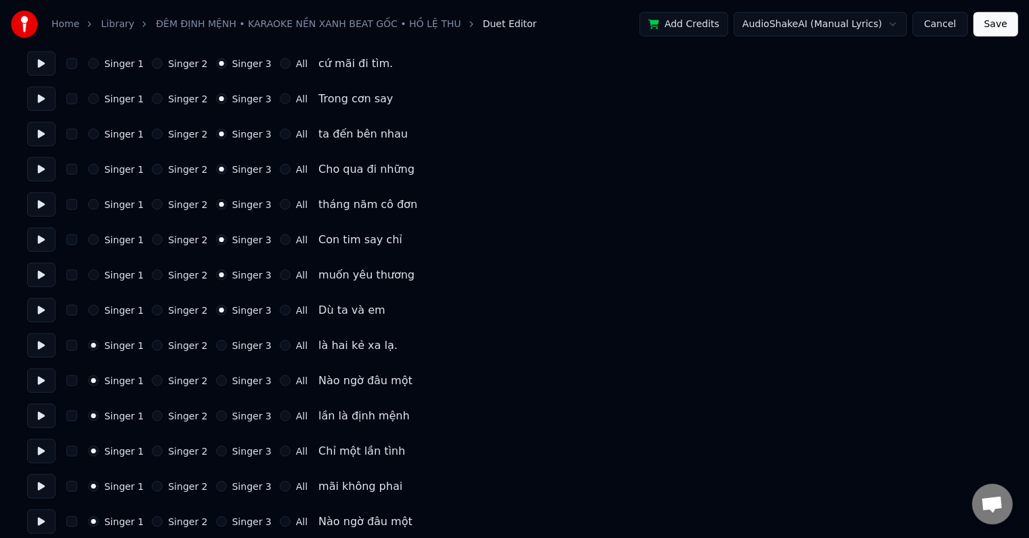
click at [227, 341] on button "Singer 3" at bounding box center [221, 345] width 11 height 11
click at [241, 383] on label "Singer 3" at bounding box center [251, 380] width 39 height 9
click at [227, 383] on button "Singer 3" at bounding box center [221, 380] width 11 height 11
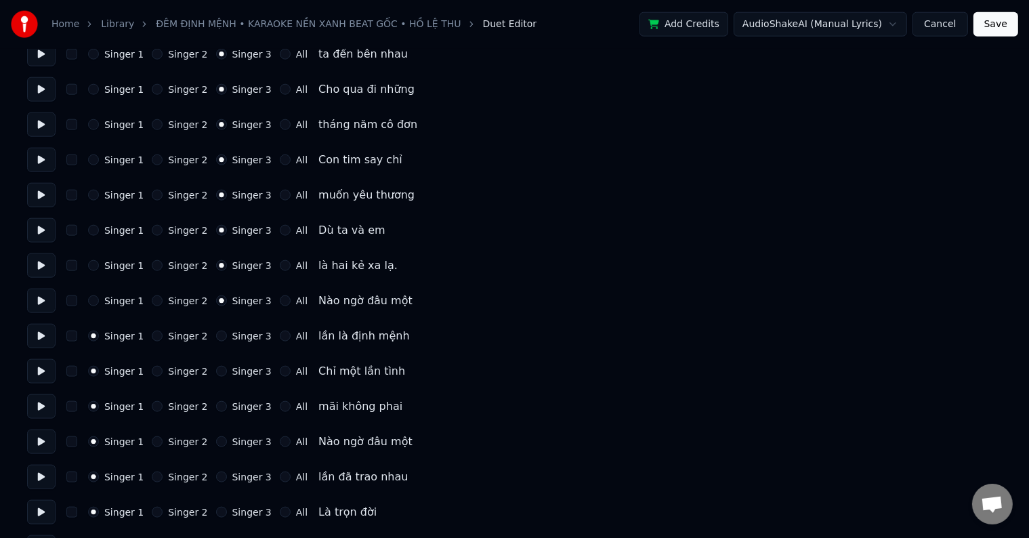
scroll to position [1626, 0]
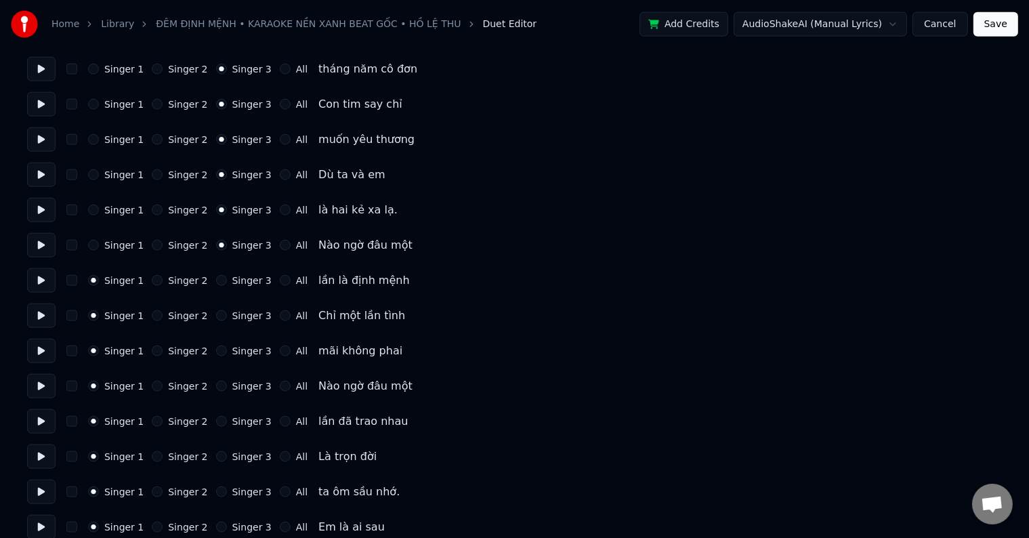
click at [244, 279] on label "Singer 3" at bounding box center [251, 280] width 39 height 9
click at [227, 279] on button "Singer 3" at bounding box center [221, 280] width 11 height 11
click at [242, 316] on label "Singer 3" at bounding box center [251, 315] width 39 height 9
click at [227, 316] on button "Singer 3" at bounding box center [221, 315] width 11 height 11
click at [238, 356] on label "Singer 3" at bounding box center [251, 350] width 39 height 9
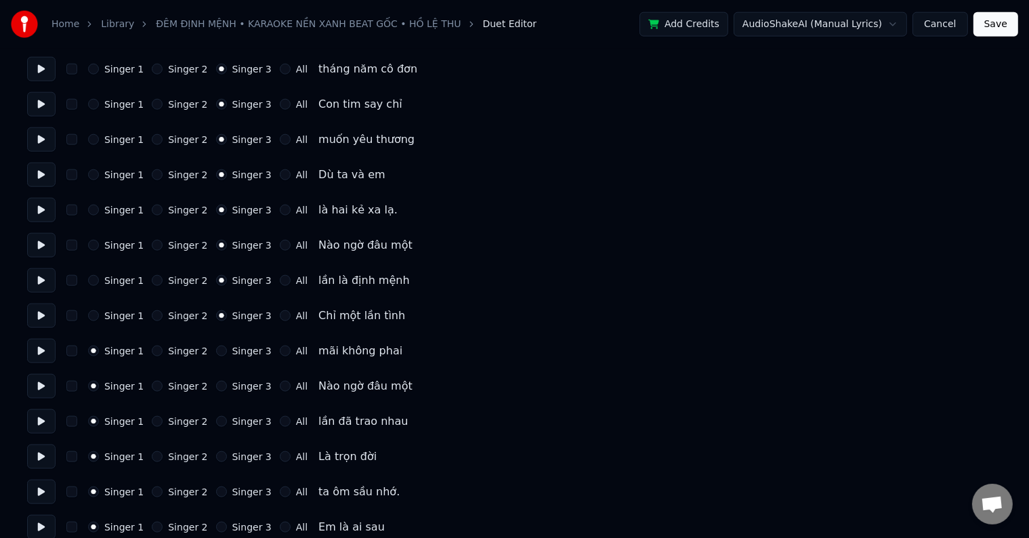
click at [227, 356] on button "Singer 3" at bounding box center [221, 351] width 11 height 11
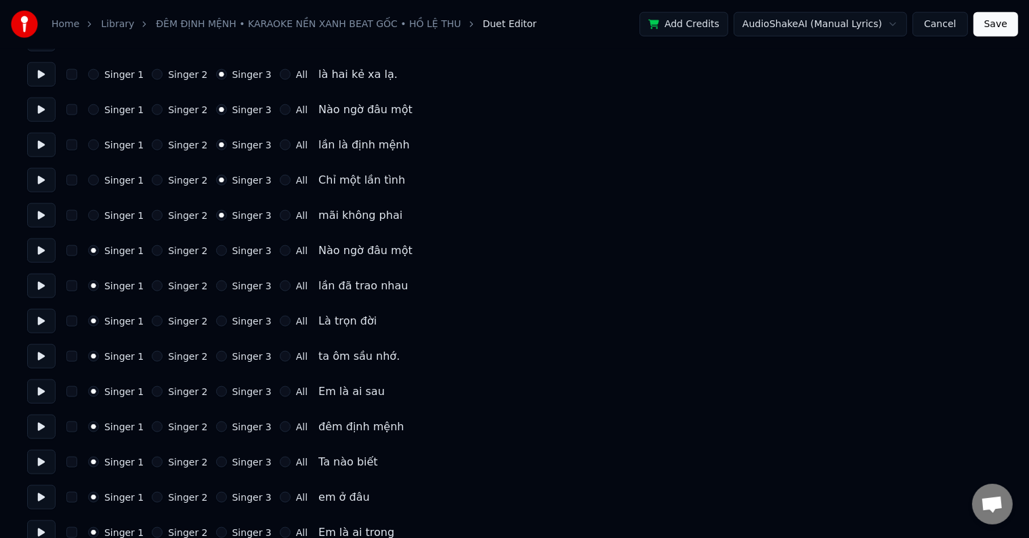
click at [237, 247] on label "Singer 3" at bounding box center [251, 250] width 39 height 9
click at [227, 247] on button "Singer 3" at bounding box center [221, 250] width 11 height 11
click at [239, 291] on label "Singer 3" at bounding box center [251, 285] width 39 height 9
click at [227, 291] on button "Singer 3" at bounding box center [221, 286] width 11 height 11
click at [243, 323] on label "Singer 3" at bounding box center [251, 320] width 39 height 9
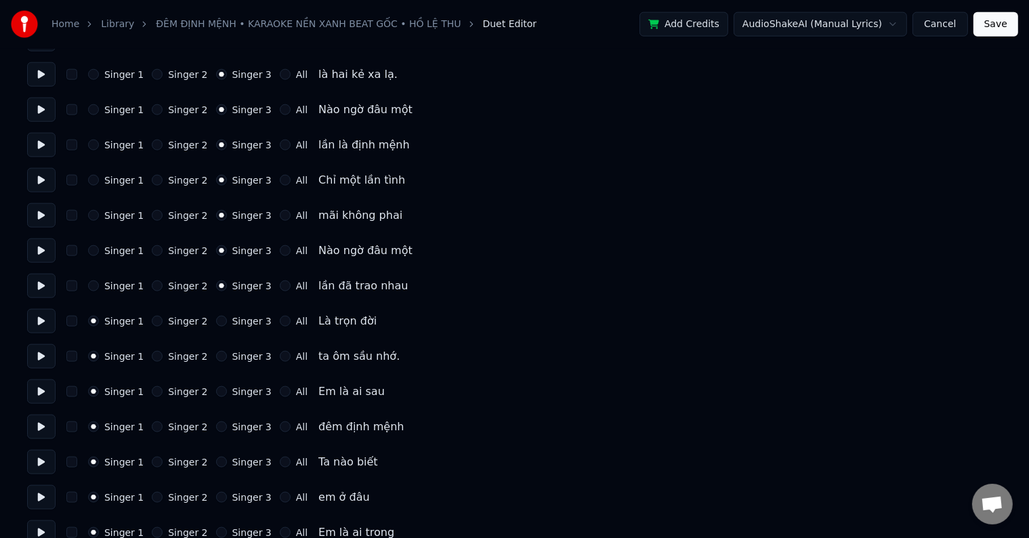
click at [227, 323] on button "Singer 3" at bounding box center [221, 321] width 11 height 11
click at [245, 355] on label "Singer 3" at bounding box center [251, 356] width 39 height 9
click at [227, 355] on button "Singer 3" at bounding box center [221, 356] width 11 height 11
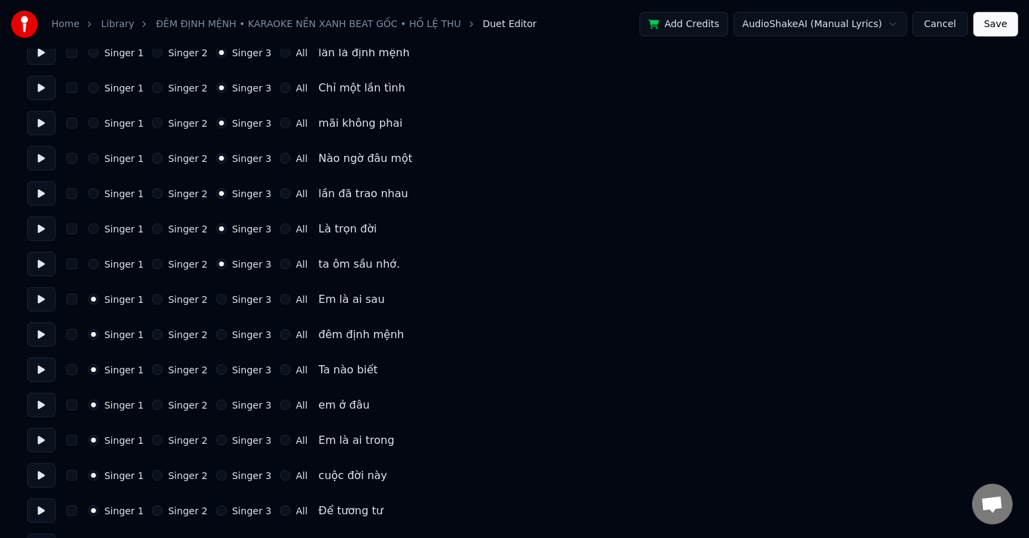
scroll to position [1897, 0]
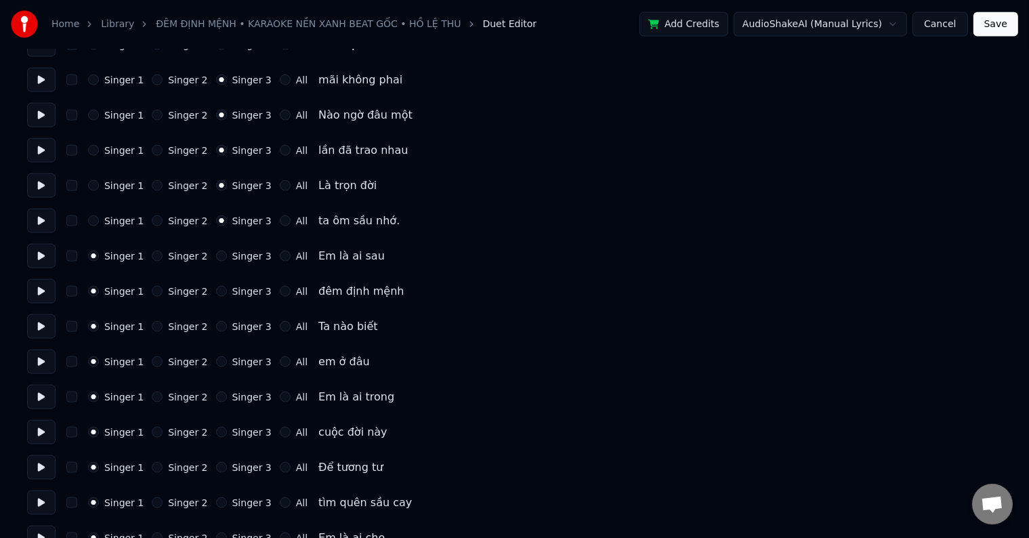
click at [249, 256] on label "Singer 3" at bounding box center [251, 255] width 39 height 9
click at [227, 256] on button "Singer 3" at bounding box center [221, 256] width 11 height 11
click at [246, 295] on label "Singer 3" at bounding box center [251, 291] width 39 height 9
click at [227, 295] on button "Singer 3" at bounding box center [221, 291] width 11 height 11
click at [242, 331] on label "Singer 3" at bounding box center [251, 326] width 39 height 9
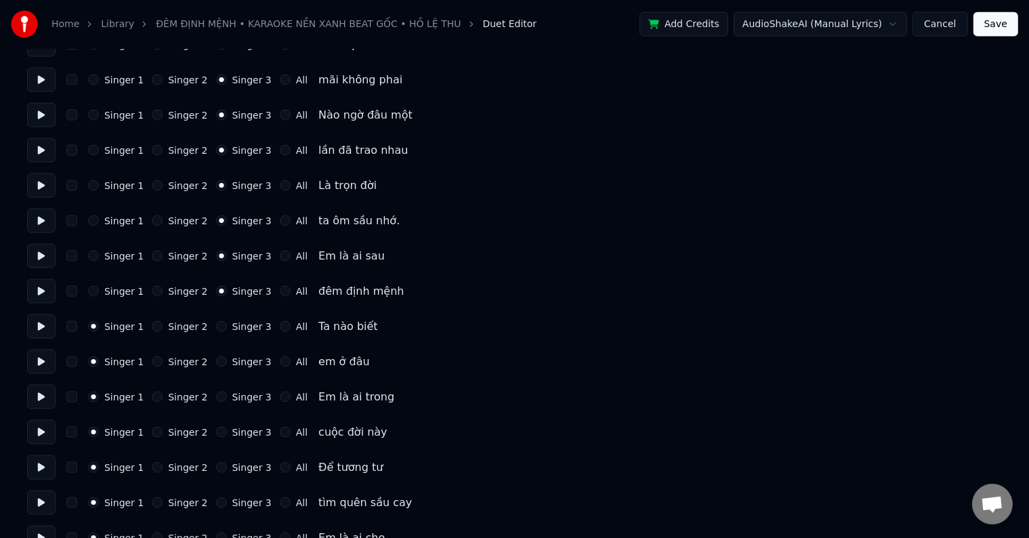
click at [227, 331] on button "Singer 3" at bounding box center [221, 326] width 11 height 11
click at [241, 364] on label "Singer 3" at bounding box center [251, 361] width 39 height 9
click at [227, 364] on button "Singer 3" at bounding box center [221, 361] width 11 height 11
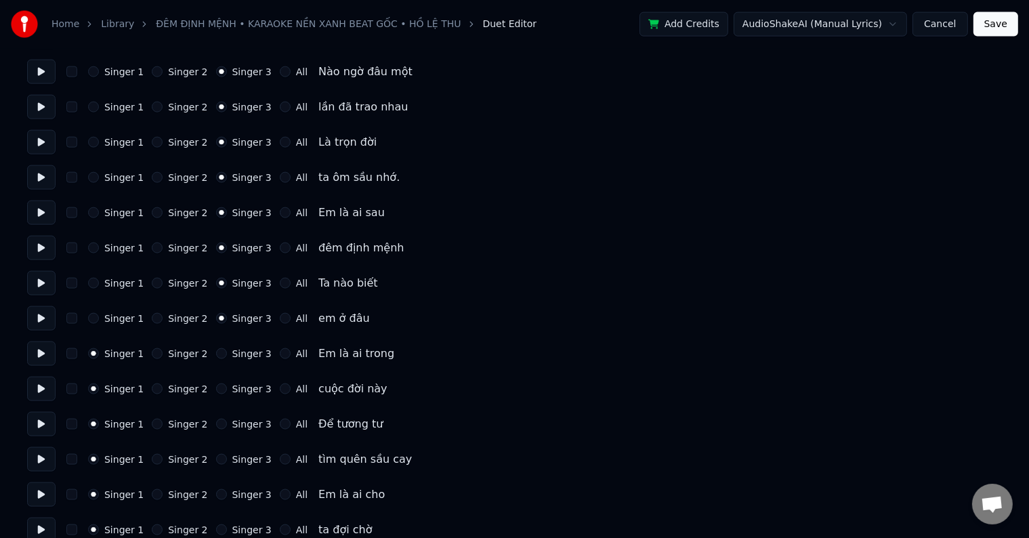
scroll to position [1965, 0]
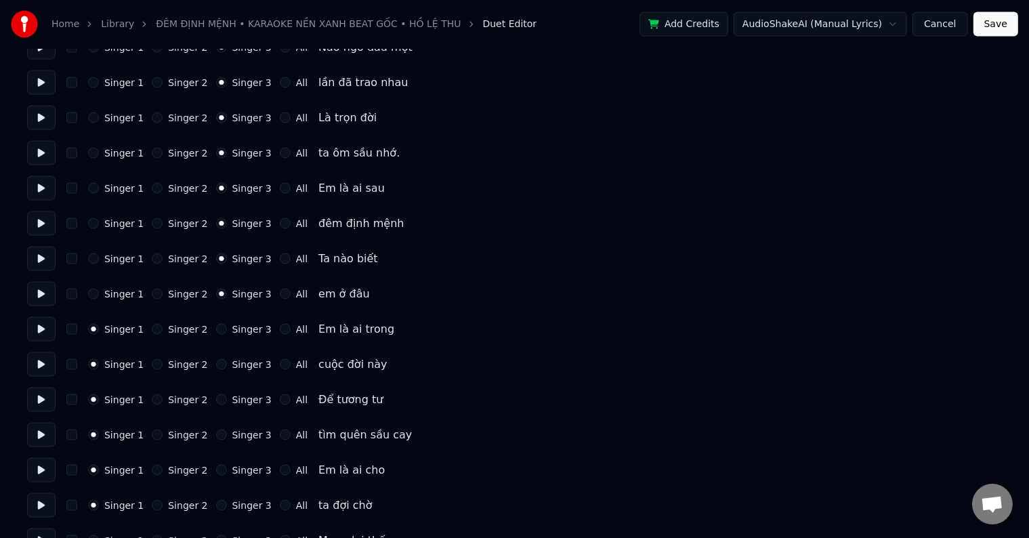
click at [249, 333] on label "Singer 3" at bounding box center [251, 329] width 39 height 9
click at [227, 333] on button "Singer 3" at bounding box center [221, 329] width 11 height 11
click at [245, 365] on label "Singer 3" at bounding box center [251, 364] width 39 height 9
click at [227, 365] on button "Singer 3" at bounding box center [221, 364] width 11 height 11
click at [240, 396] on label "Singer 3" at bounding box center [251, 399] width 39 height 9
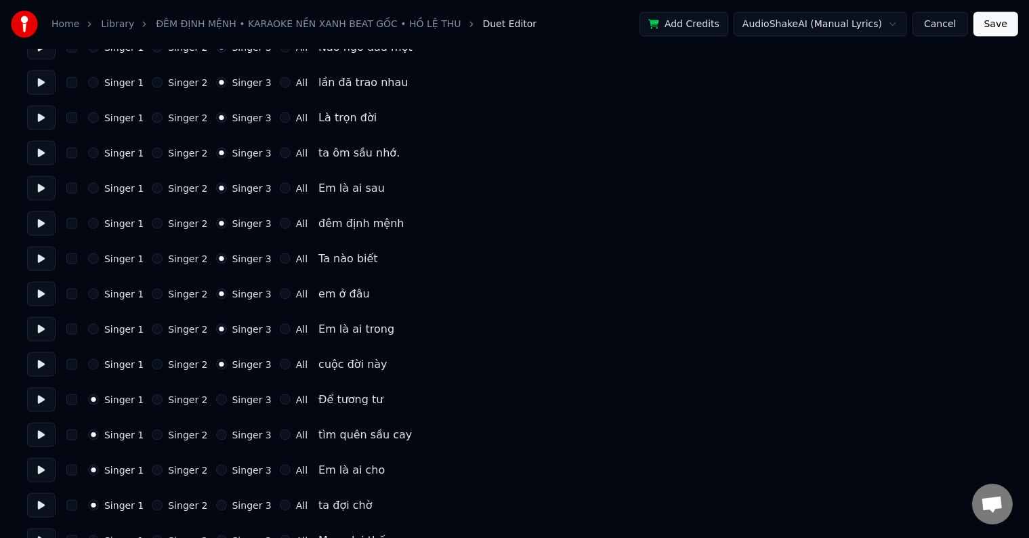
click at [227, 396] on button "Singer 3" at bounding box center [221, 399] width 11 height 11
drag, startPoint x: 236, startPoint y: 430, endPoint x: 241, endPoint y: 421, distance: 9.7
click at [236, 431] on label "Singer 3" at bounding box center [251, 434] width 39 height 9
click at [227, 431] on button "Singer 3" at bounding box center [221, 435] width 11 height 11
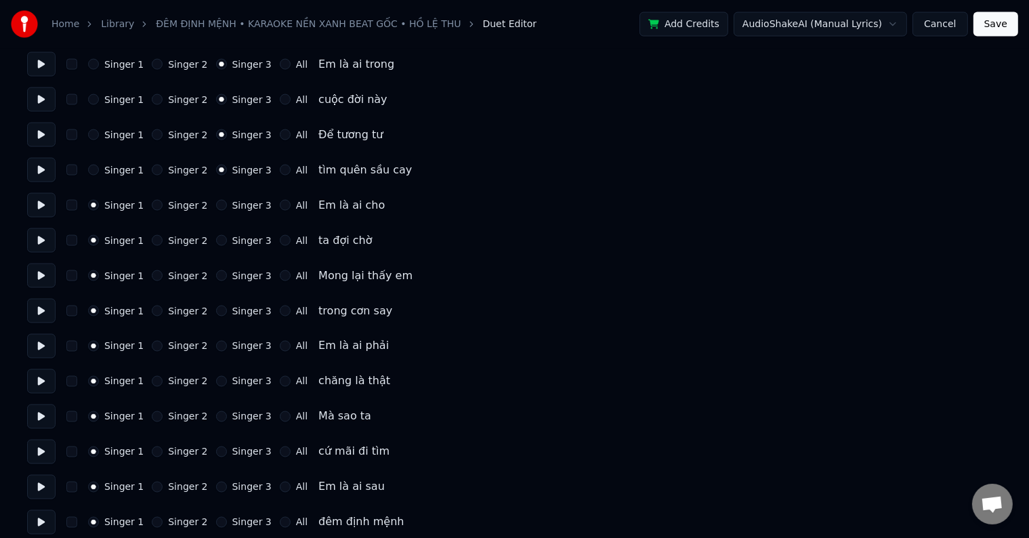
scroll to position [2236, 0]
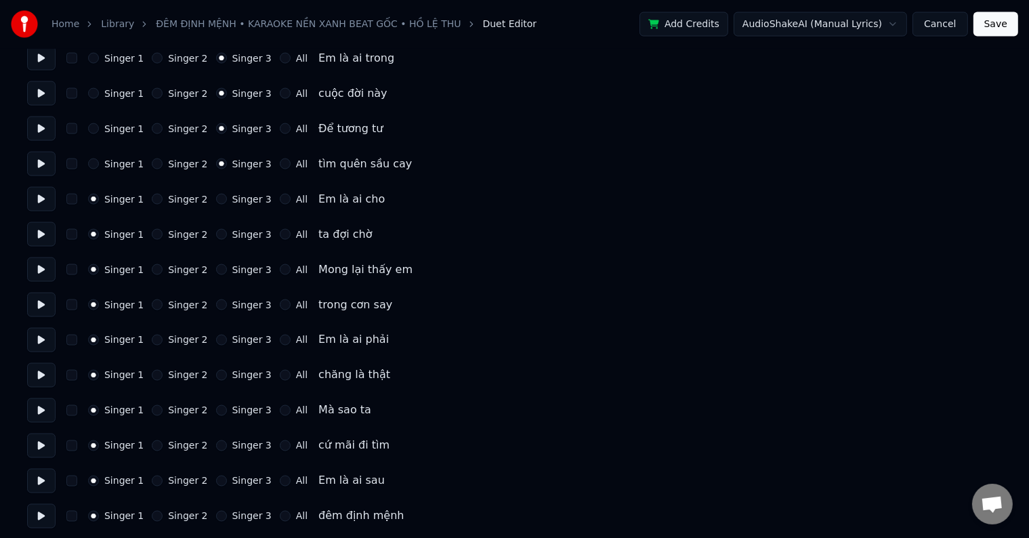
click at [234, 205] on div "Singer 1 Singer 2 Singer 3 All Em là ai cho" at bounding box center [514, 199] width 975 height 24
click at [236, 203] on label "Singer 3" at bounding box center [251, 198] width 39 height 9
click at [227, 203] on button "Singer 3" at bounding box center [221, 199] width 11 height 11
click at [239, 234] on label "Singer 3" at bounding box center [251, 234] width 39 height 9
click at [227, 234] on button "Singer 3" at bounding box center [221, 234] width 11 height 11
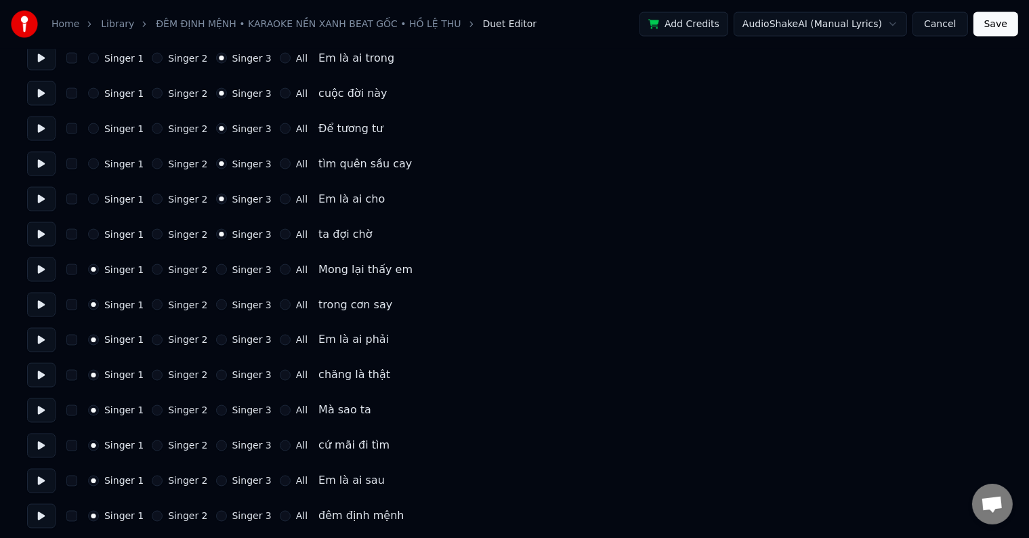
click at [241, 268] on label "Singer 3" at bounding box center [251, 269] width 39 height 9
click at [227, 268] on button "Singer 3" at bounding box center [221, 269] width 11 height 11
click at [237, 307] on label "Singer 3" at bounding box center [251, 304] width 39 height 9
click at [227, 307] on button "Singer 3" at bounding box center [221, 305] width 11 height 11
click at [234, 342] on label "Singer 3" at bounding box center [251, 339] width 39 height 9
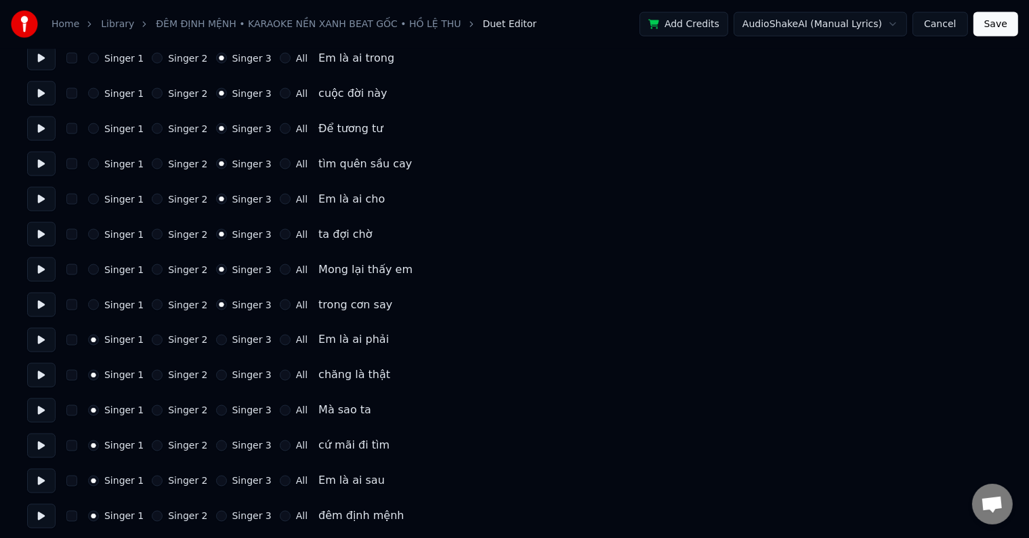
click at [227, 342] on button "Singer 3" at bounding box center [221, 340] width 11 height 11
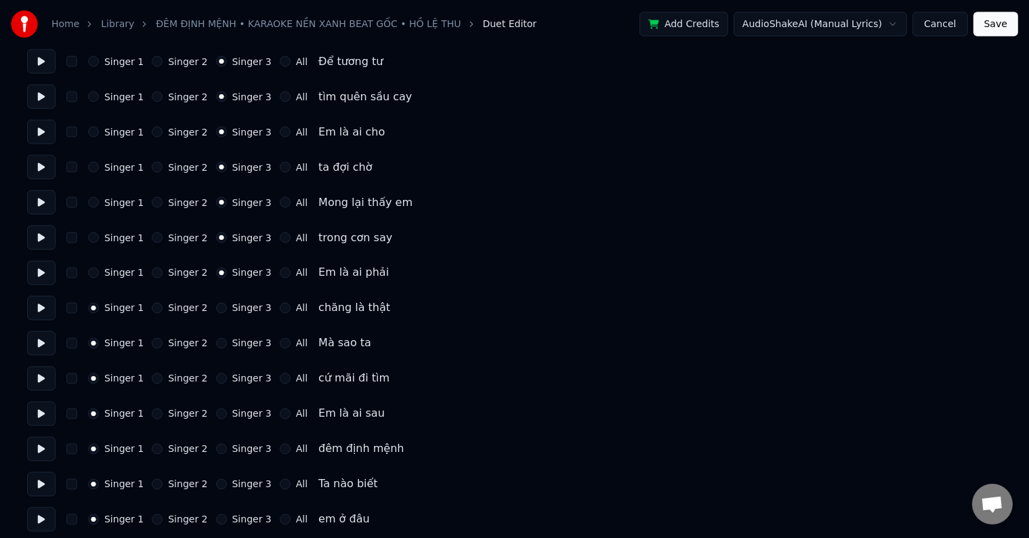
scroll to position [2372, 0]
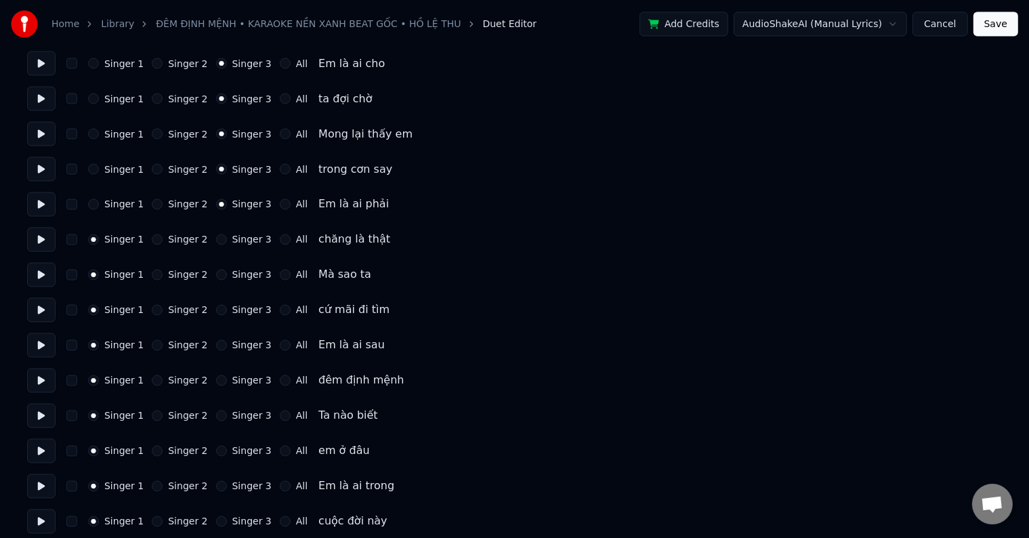
click at [239, 245] on label "Singer 3" at bounding box center [251, 239] width 39 height 9
click at [227, 245] on button "Singer 3" at bounding box center [221, 239] width 11 height 11
click at [238, 274] on label "Singer 3" at bounding box center [251, 274] width 39 height 9
click at [227, 274] on button "Singer 3" at bounding box center [221, 275] width 11 height 11
click at [239, 316] on div "Singer 1 Singer 2 Singer 3 All cứ mãi đi tìm" at bounding box center [514, 310] width 975 height 24
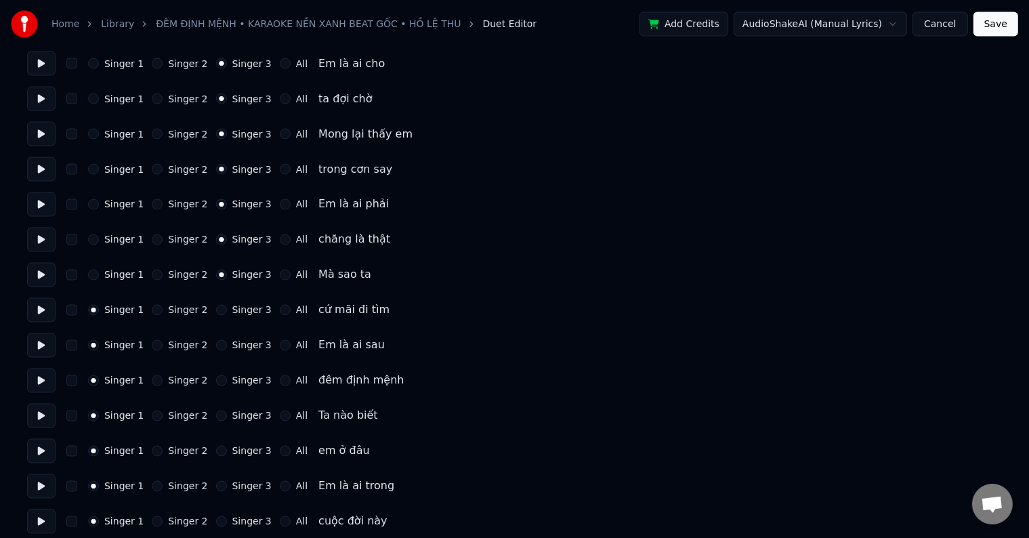
scroll to position [2507, 0]
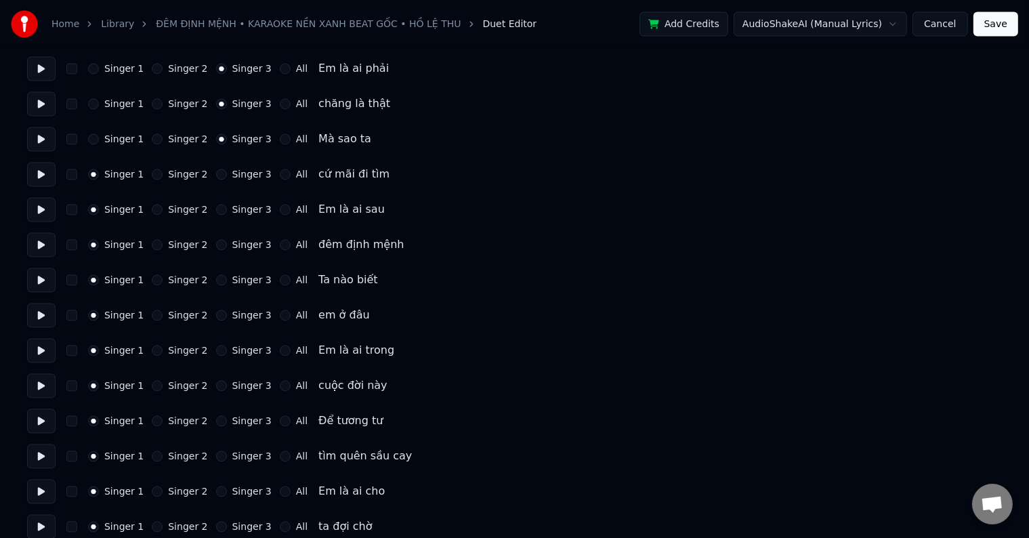
click at [243, 177] on label "Singer 3" at bounding box center [251, 174] width 39 height 9
click at [227, 177] on button "Singer 3" at bounding box center [221, 174] width 11 height 11
click at [241, 207] on label "Singer 3" at bounding box center [251, 209] width 39 height 9
click at [227, 207] on button "Singer 3" at bounding box center [221, 210] width 11 height 11
click at [239, 247] on label "Singer 3" at bounding box center [251, 245] width 39 height 9
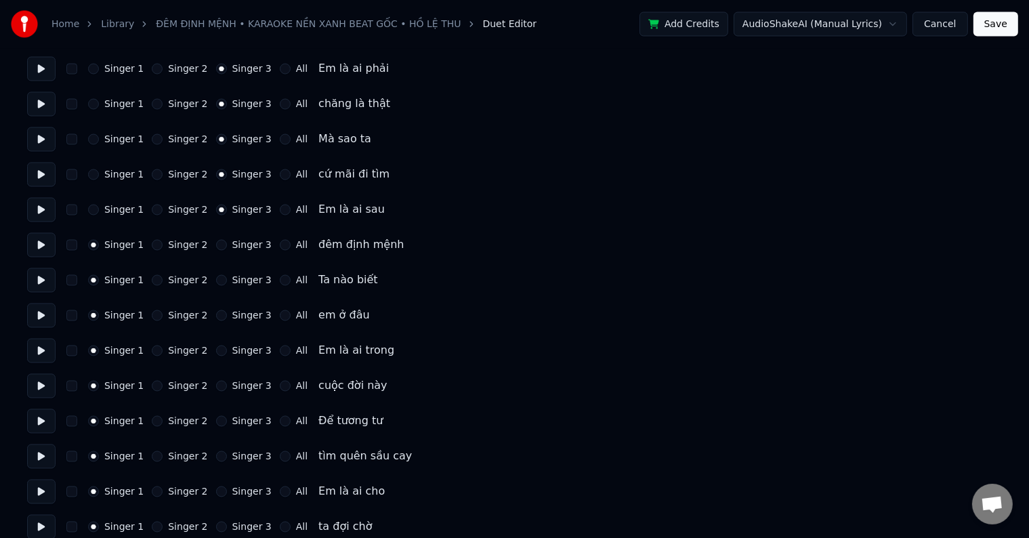
click at [227, 247] on button "Singer 3" at bounding box center [221, 245] width 11 height 11
click at [236, 281] on label "Singer 3" at bounding box center [251, 280] width 39 height 9
click at [227, 281] on button "Singer 3" at bounding box center [221, 280] width 11 height 11
drag, startPoint x: 236, startPoint y: 314, endPoint x: 247, endPoint y: 267, distance: 48.5
click at [236, 314] on label "Singer 3" at bounding box center [251, 315] width 39 height 9
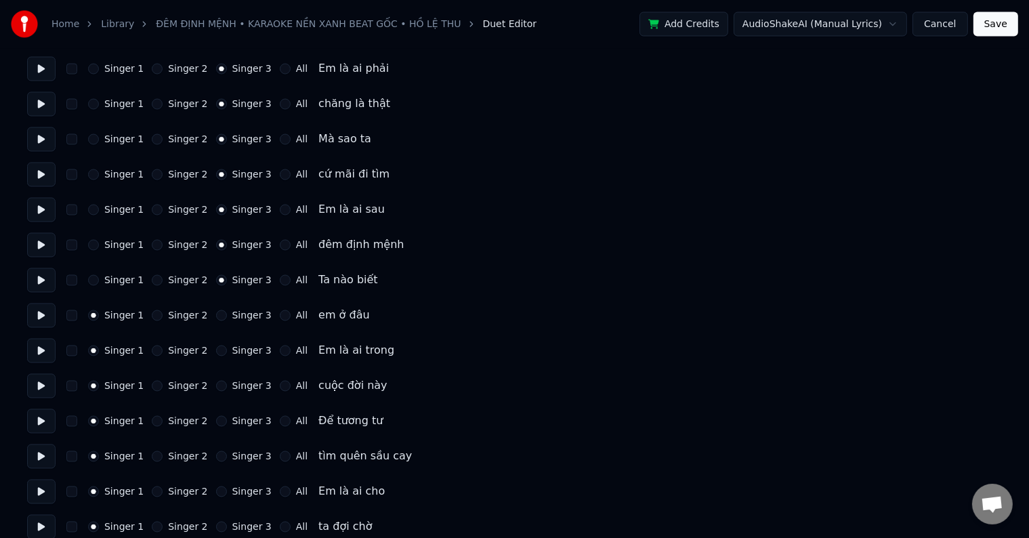
click at [227, 314] on button "Singer 3" at bounding box center [221, 315] width 11 height 11
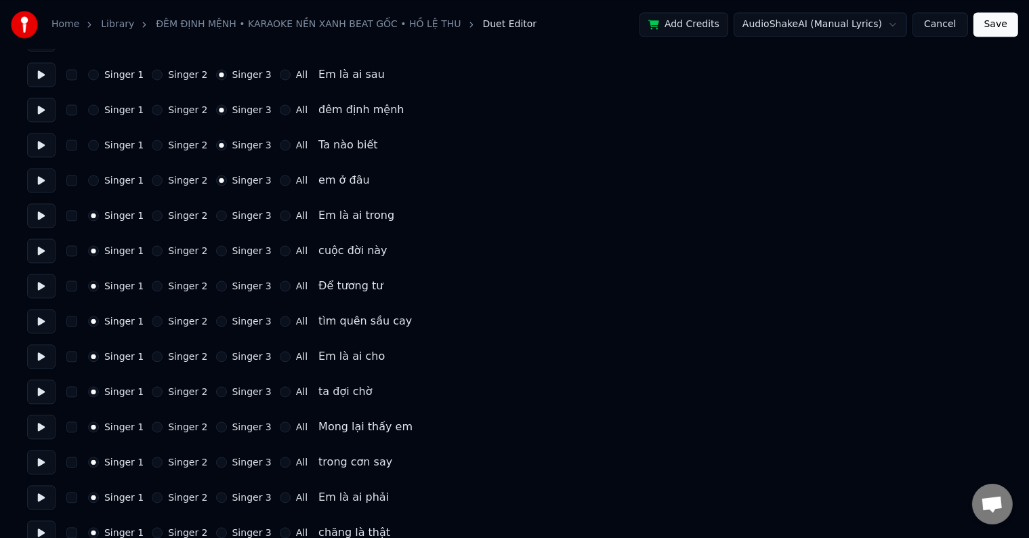
click at [245, 213] on label "Singer 3" at bounding box center [251, 215] width 39 height 9
click at [227, 213] on button "Singer 3" at bounding box center [221, 215] width 11 height 11
click at [249, 255] on label "Singer 3" at bounding box center [251, 250] width 39 height 9
click at [227, 255] on button "Singer 3" at bounding box center [221, 250] width 11 height 11
click at [237, 285] on label "Singer 3" at bounding box center [251, 285] width 39 height 9
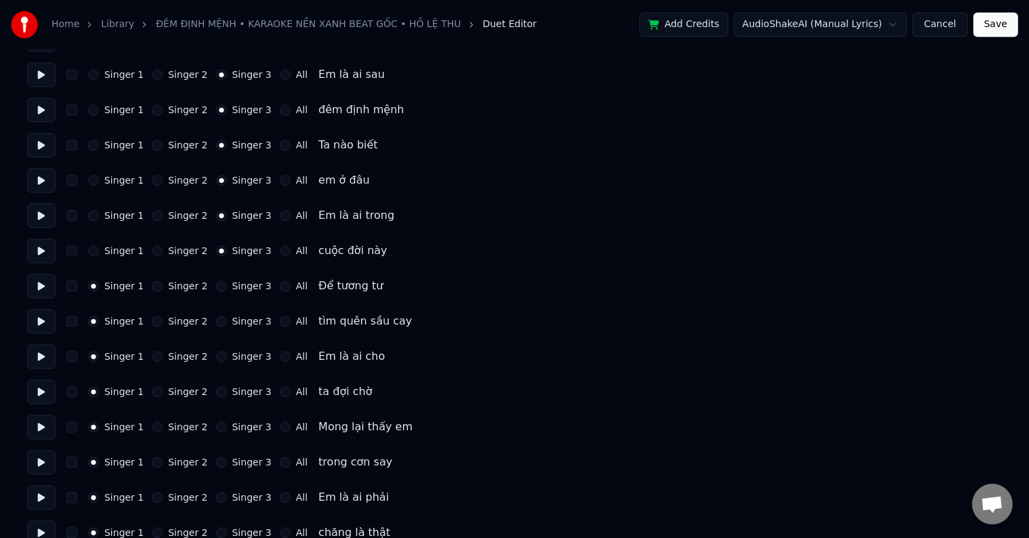
click at [227, 285] on button "Singer 3" at bounding box center [221, 286] width 11 height 11
click at [244, 325] on label "Singer 3" at bounding box center [251, 320] width 39 height 9
click at [227, 325] on button "Singer 3" at bounding box center [221, 321] width 11 height 11
click at [242, 359] on label "Singer 3" at bounding box center [251, 356] width 39 height 9
click at [227, 359] on button "Singer 3" at bounding box center [221, 356] width 11 height 11
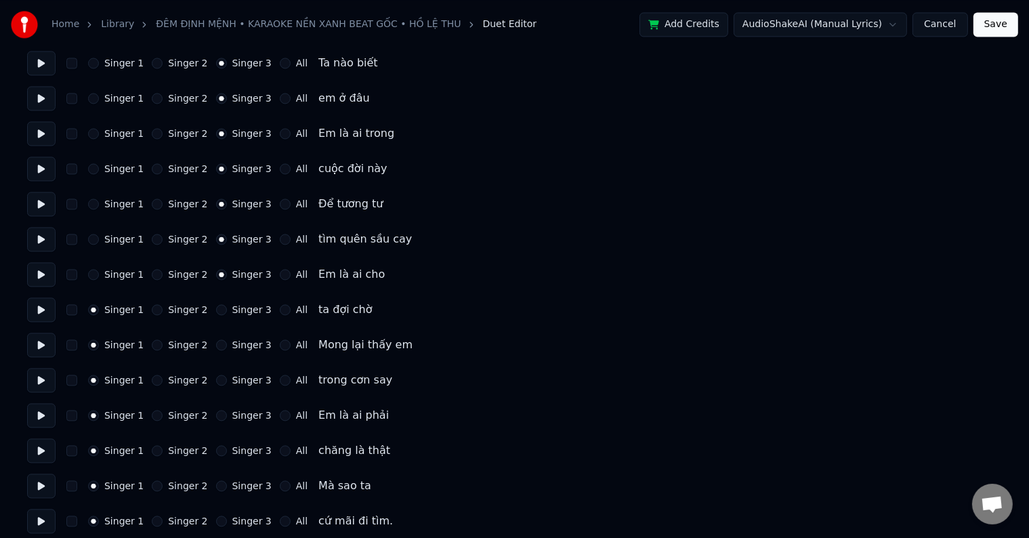
scroll to position [2778, 0]
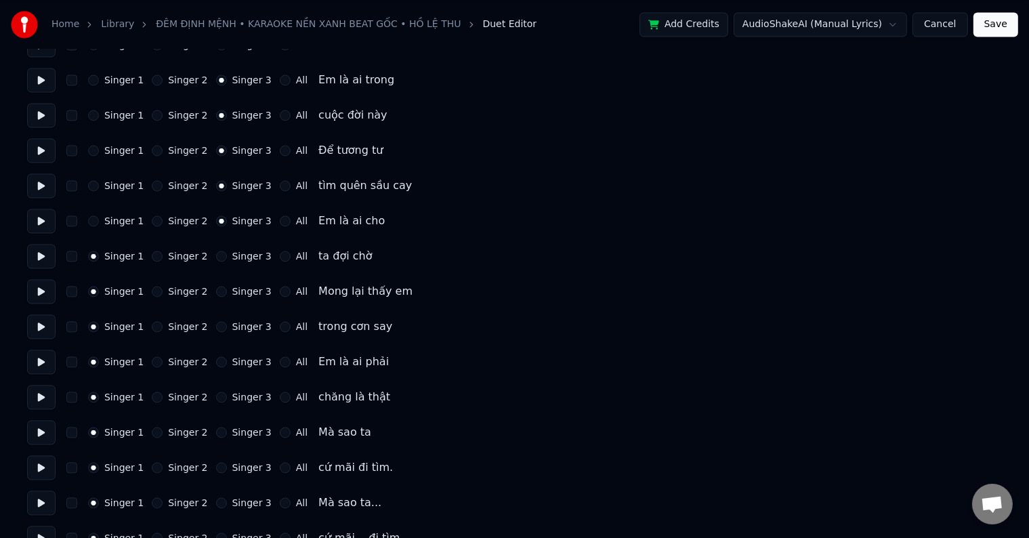
click at [241, 266] on div "Singer 1 Singer 2 Singer 3 All ta đợi chờ" at bounding box center [514, 256] width 975 height 24
click at [241, 295] on label "Singer 3" at bounding box center [251, 291] width 39 height 9
click at [227, 295] on button "Singer 3" at bounding box center [221, 291] width 11 height 11
click at [243, 259] on label "Singer 3" at bounding box center [251, 255] width 39 height 9
click at [227, 259] on button "Singer 3" at bounding box center [221, 256] width 11 height 11
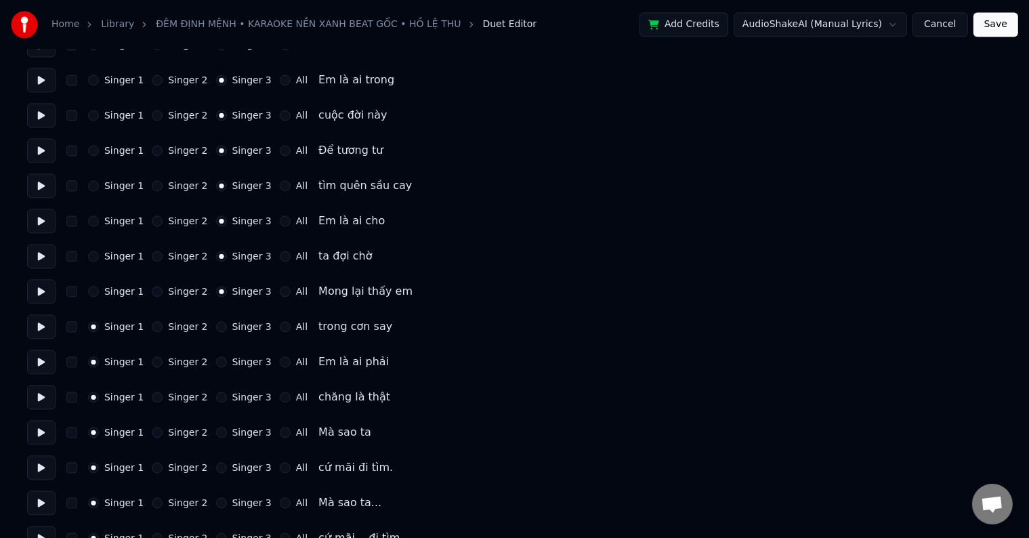
click at [246, 326] on label "Singer 3" at bounding box center [251, 326] width 39 height 9
click at [227, 326] on button "Singer 3" at bounding box center [221, 326] width 11 height 11
click at [243, 362] on label "Singer 3" at bounding box center [251, 361] width 39 height 9
click at [227, 362] on button "Singer 3" at bounding box center [221, 361] width 11 height 11
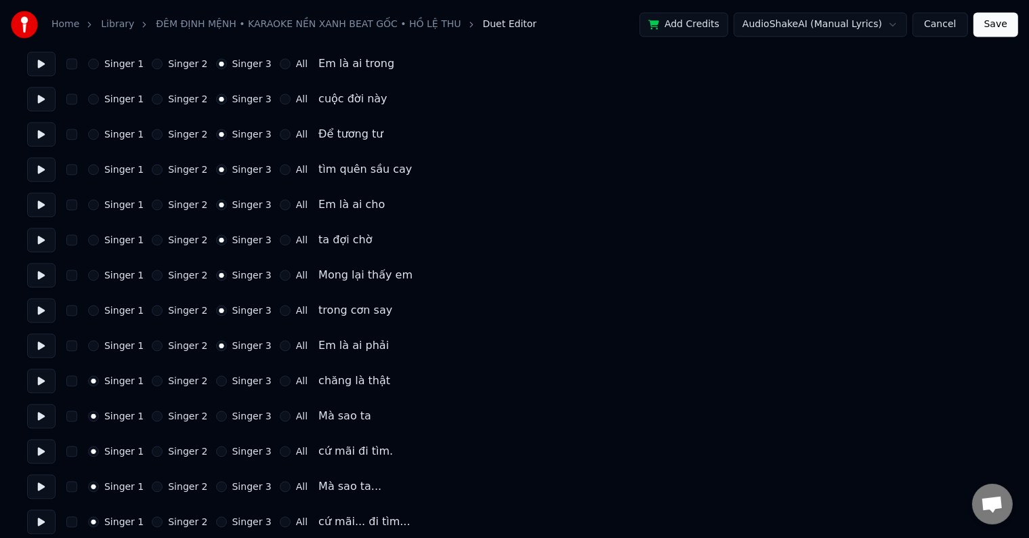
scroll to position [2804, 0]
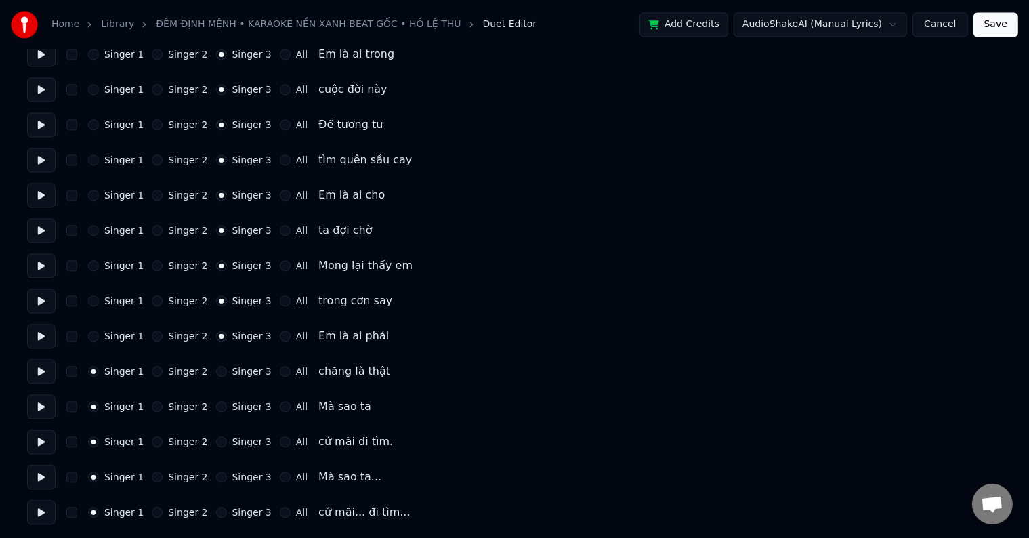
click at [241, 372] on label "Singer 3" at bounding box center [251, 371] width 39 height 9
click at [227, 372] on button "Singer 3" at bounding box center [221, 371] width 11 height 11
click at [235, 412] on div "Singer 1 Singer 2 Singer 3 All Mà sao ta" at bounding box center [514, 406] width 975 height 24
click at [236, 403] on label "Singer 3" at bounding box center [251, 406] width 39 height 9
click at [227, 403] on button "Singer 3" at bounding box center [221, 406] width 11 height 11
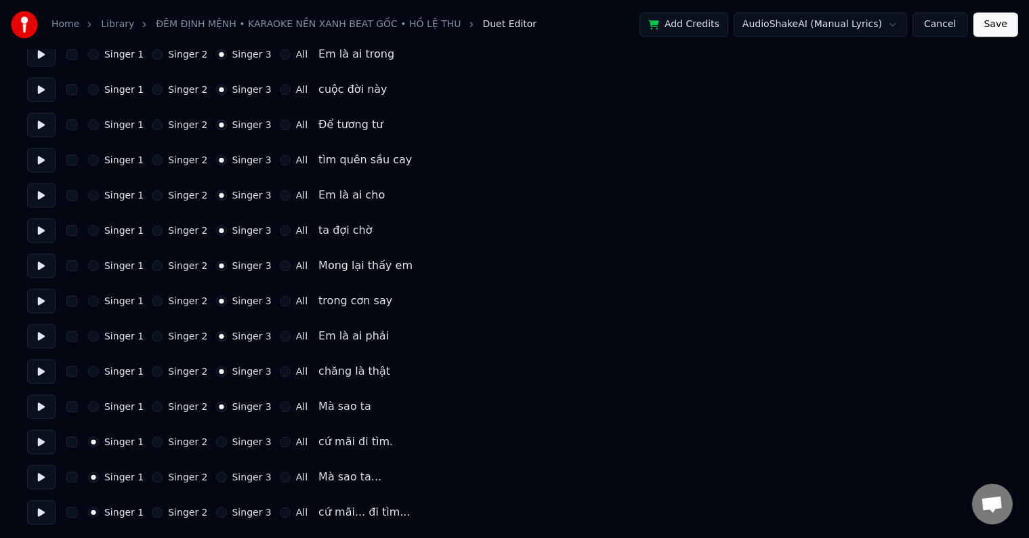
click at [244, 442] on label "Singer 3" at bounding box center [251, 441] width 39 height 9
click at [227, 442] on button "Singer 3" at bounding box center [221, 441] width 11 height 11
click at [245, 476] on label "Singer 3" at bounding box center [251, 476] width 39 height 9
click at [227, 476] on button "Singer 3" at bounding box center [221, 477] width 11 height 11
click at [243, 514] on label "Singer 3" at bounding box center [251, 512] width 39 height 9
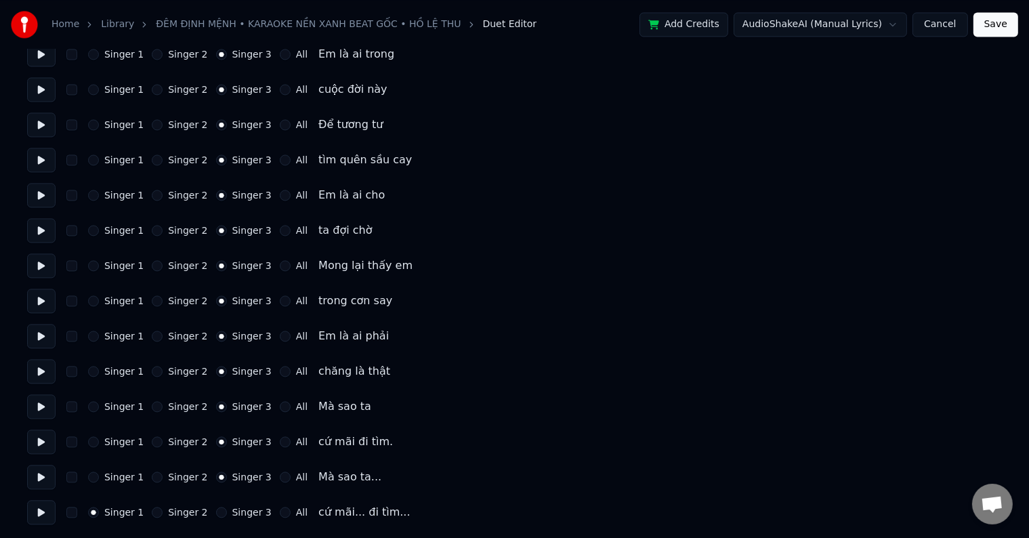
click at [227, 514] on button "Singer 3" at bounding box center [221, 512] width 11 height 11
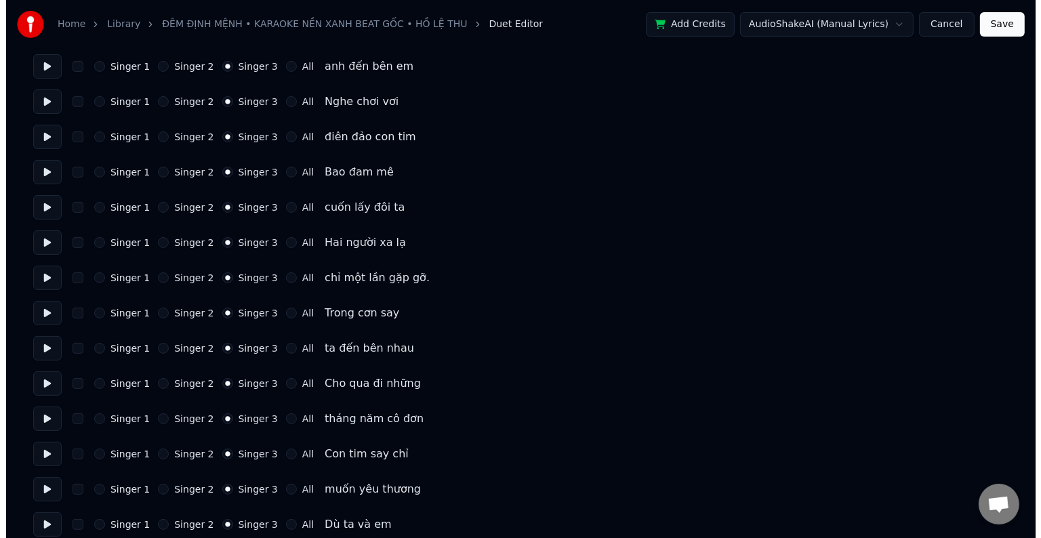
scroll to position [0, 0]
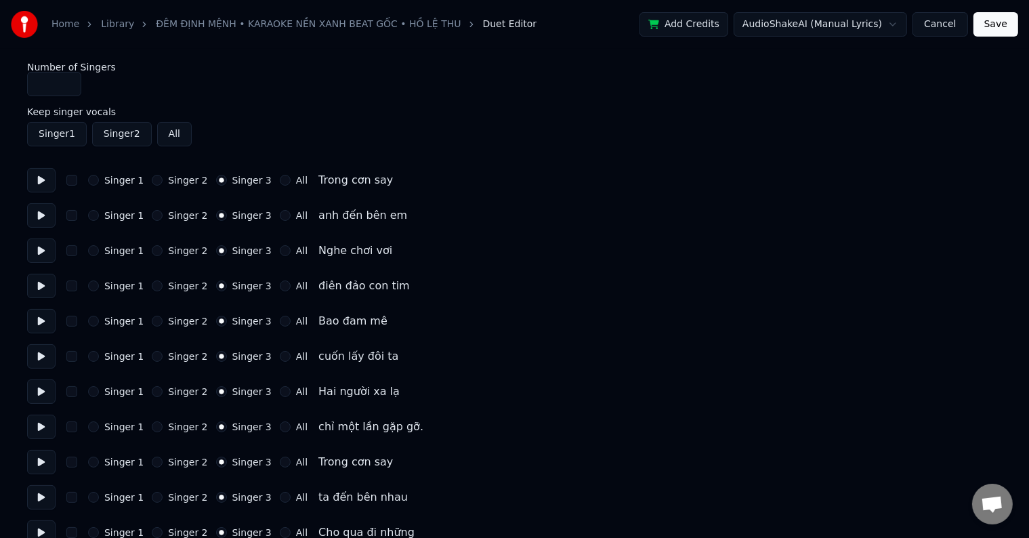
click at [1000, 24] on button "Save" at bounding box center [996, 24] width 45 height 24
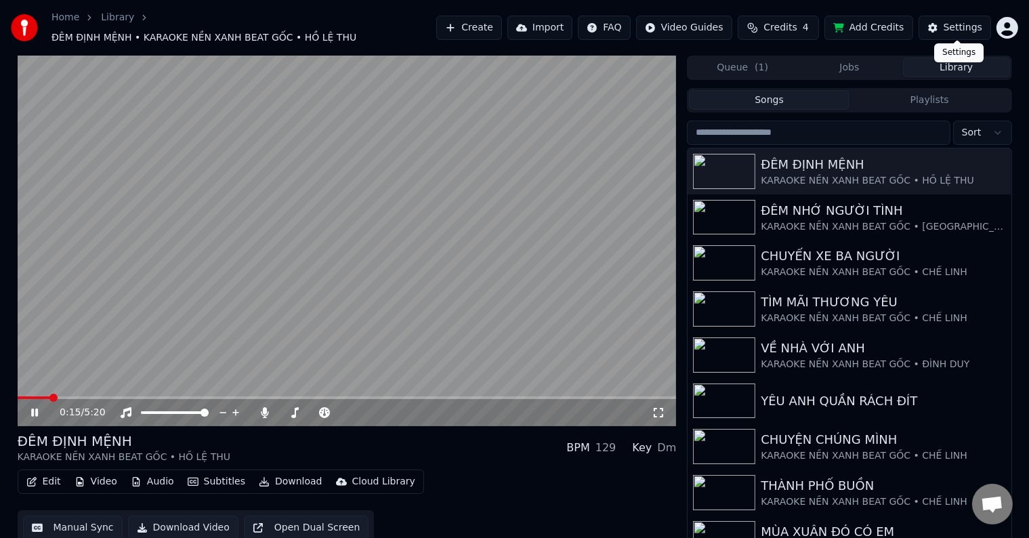
click at [965, 26] on div "Settings" at bounding box center [963, 28] width 39 height 14
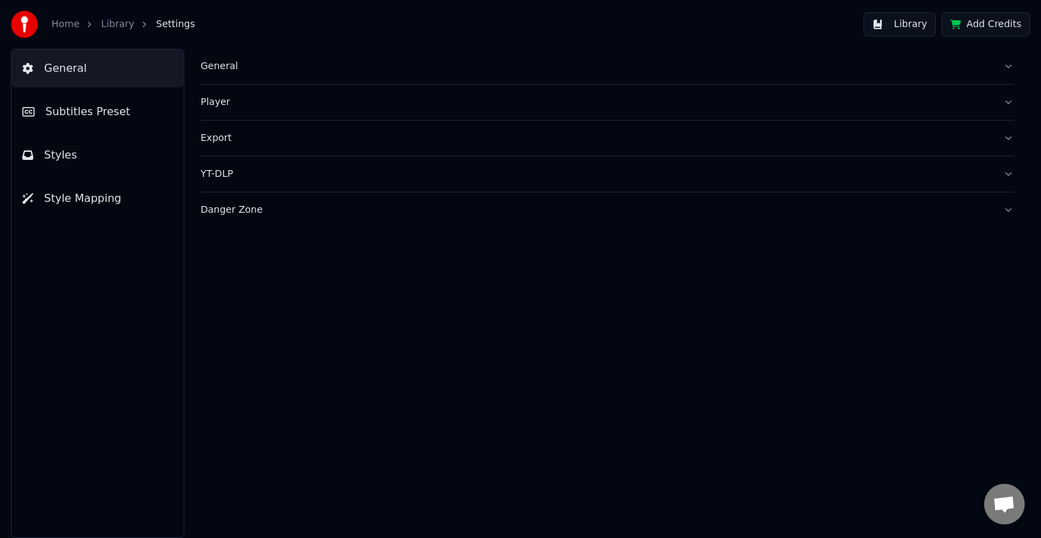
click at [98, 110] on span "Subtitles Preset" at bounding box center [87, 112] width 85 height 16
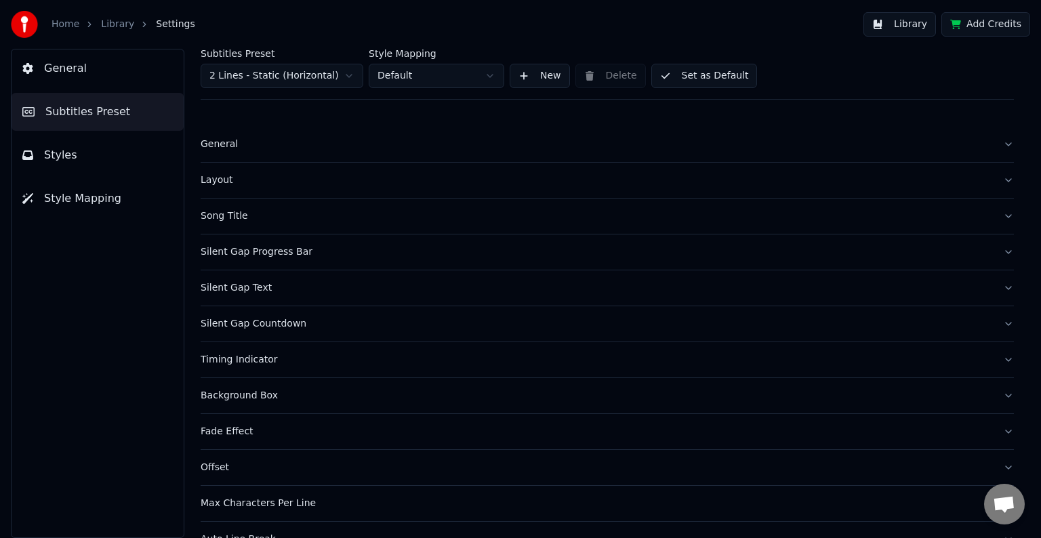
click at [215, 215] on div "Song Title" at bounding box center [596, 216] width 791 height 14
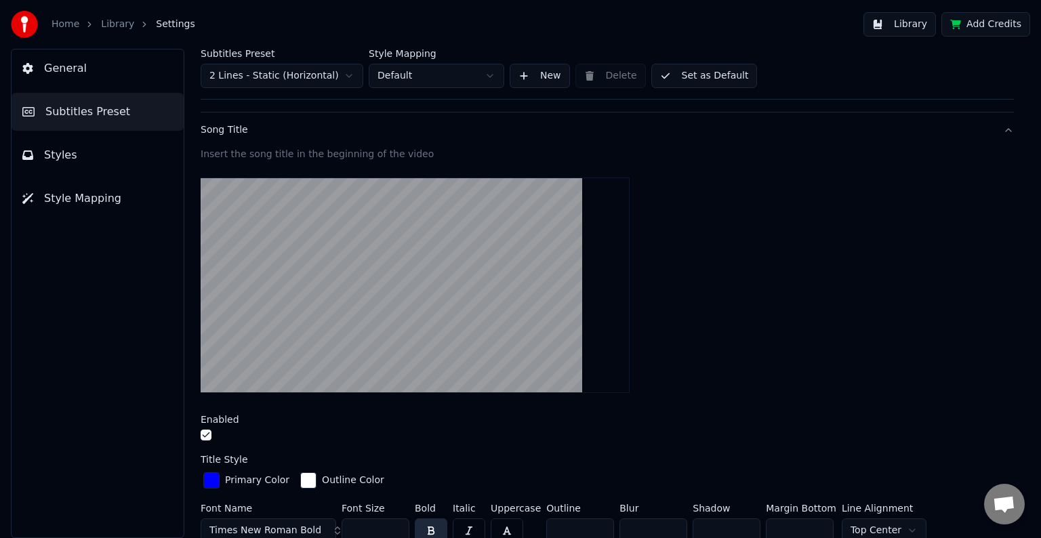
scroll to position [271, 0]
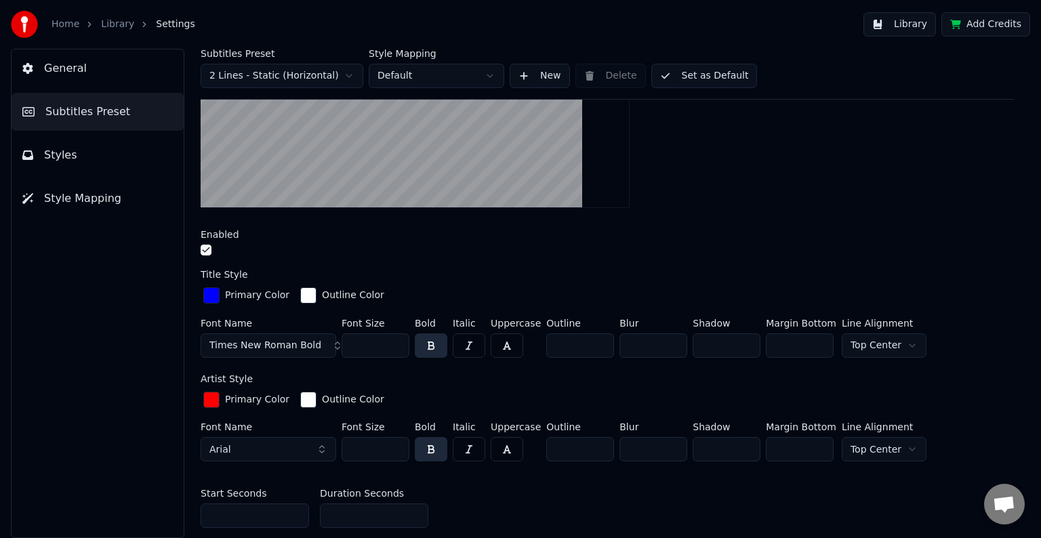
click at [211, 295] on div "button" at bounding box center [211, 295] width 16 height 16
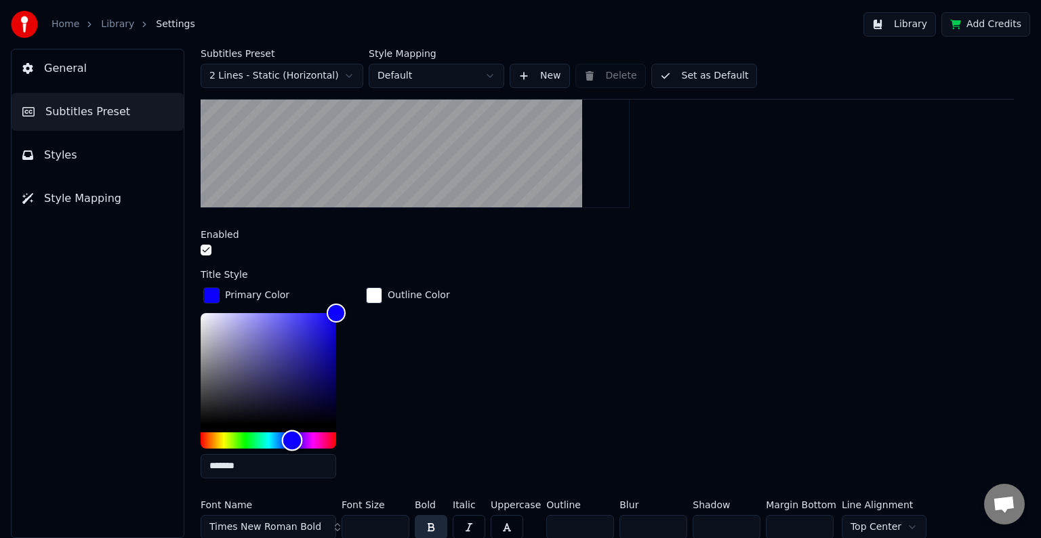
type input "*******"
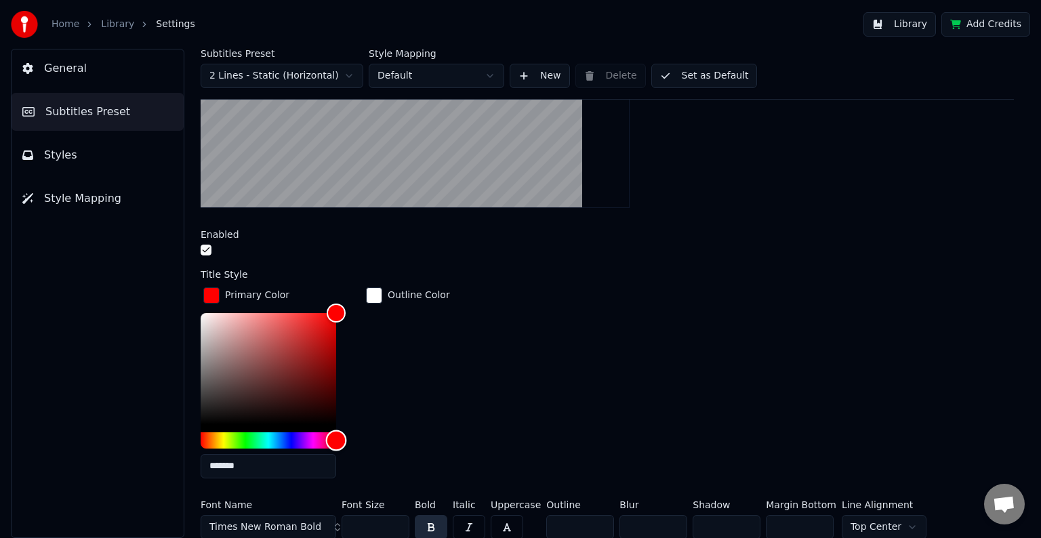
drag, startPoint x: 292, startPoint y: 439, endPoint x: 428, endPoint y: 445, distance: 136.3
click at [428, 445] on div "Primary Color ******* Outline Color" at bounding box center [607, 387] width 813 height 205
click at [141, 345] on div "General Subtitles Preset Styles Style Mapping" at bounding box center [97, 293] width 173 height 489
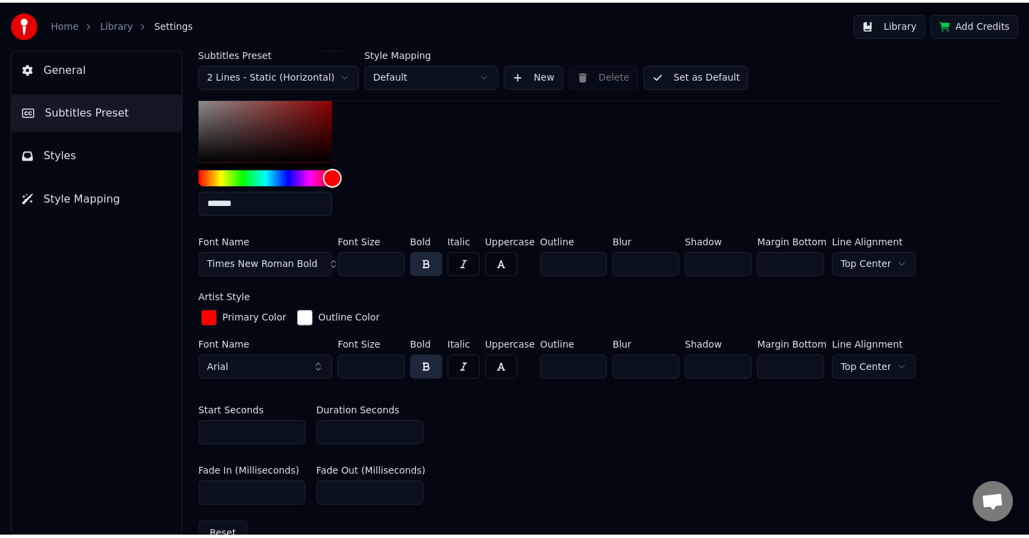
scroll to position [610, 0]
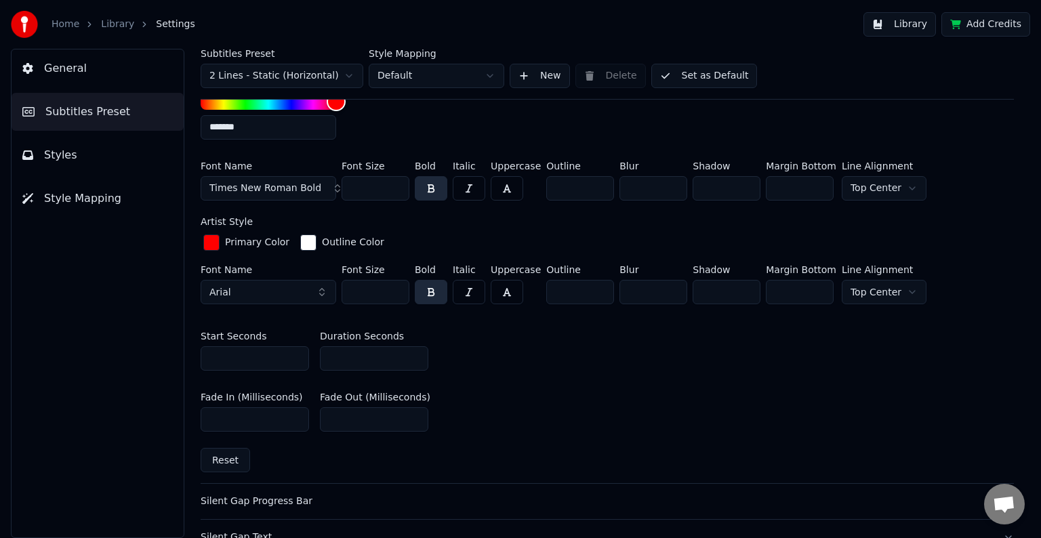
click at [210, 241] on div "button" at bounding box center [211, 242] width 16 height 16
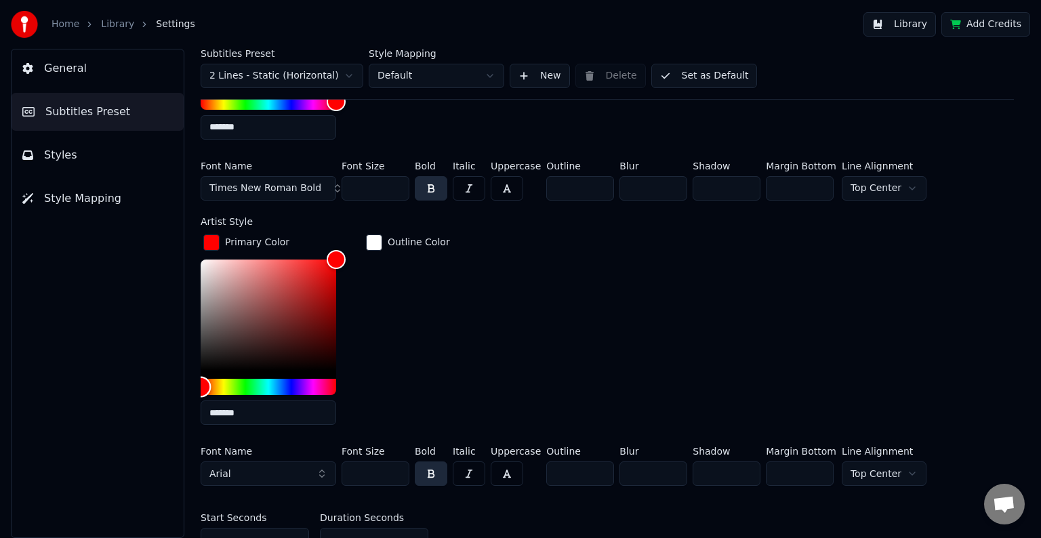
click at [293, 387] on div "Hue" at bounding box center [269, 387] width 136 height 16
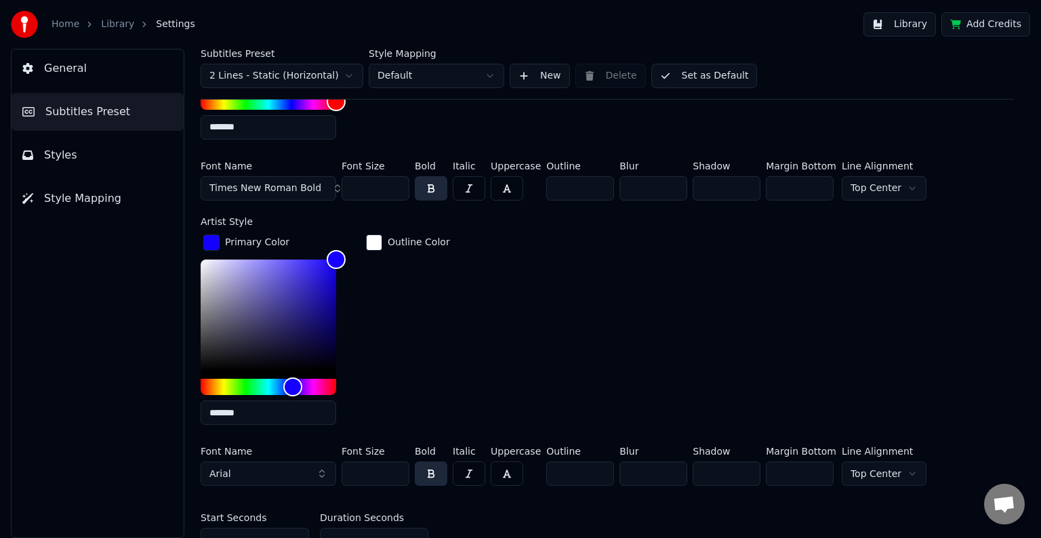
drag, startPoint x: 234, startPoint y: 411, endPoint x: 214, endPoint y: 413, distance: 19.8
click at [214, 413] on input "*******" at bounding box center [269, 412] width 136 height 24
type input "*******"
click at [115, 385] on div "General Subtitles Preset Styles Style Mapping" at bounding box center [97, 293] width 173 height 489
click at [913, 26] on button "Library" at bounding box center [899, 24] width 73 height 24
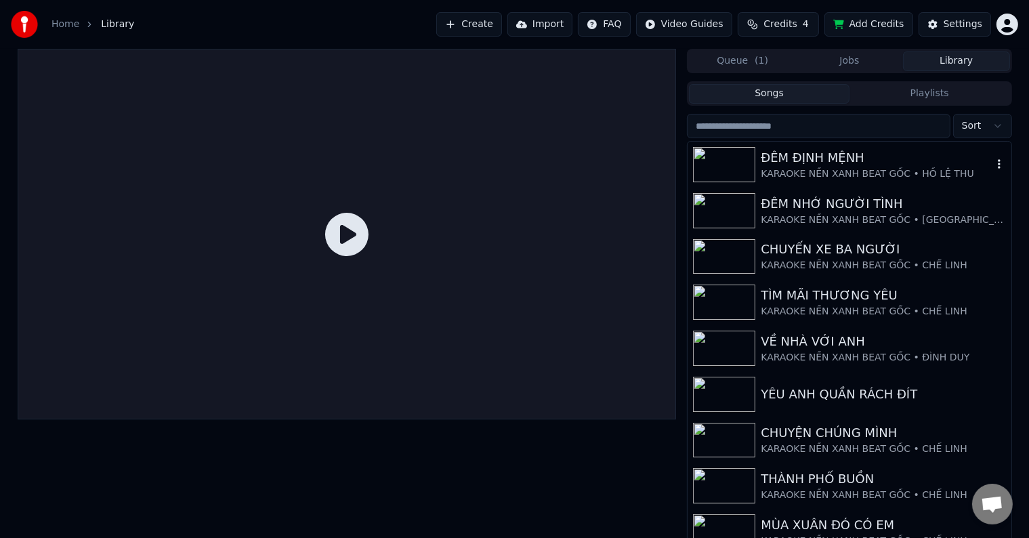
click at [806, 166] on div "ĐÊM ĐỊNH MỆNH" at bounding box center [876, 157] width 231 height 19
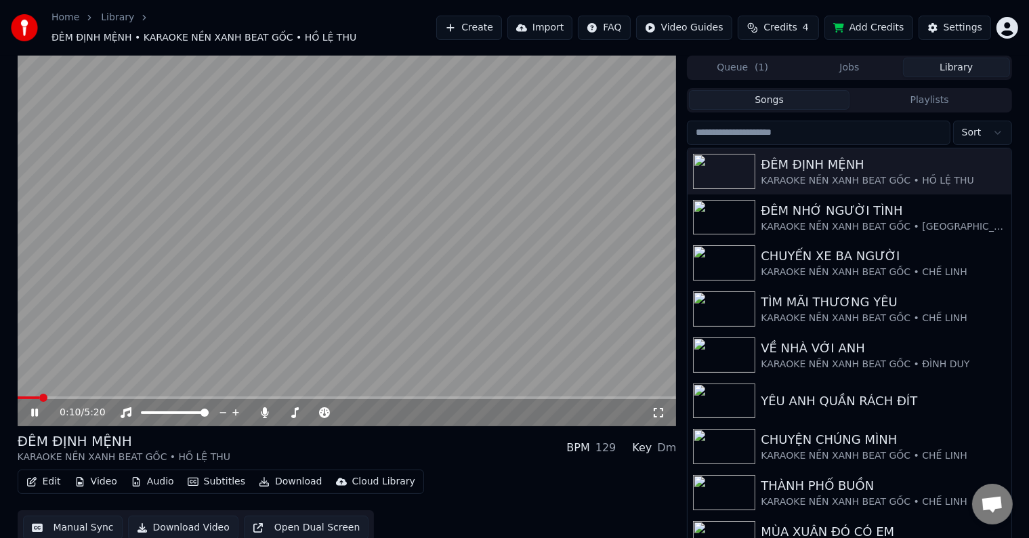
click at [190, 521] on button "Download Video" at bounding box center [183, 528] width 110 height 24
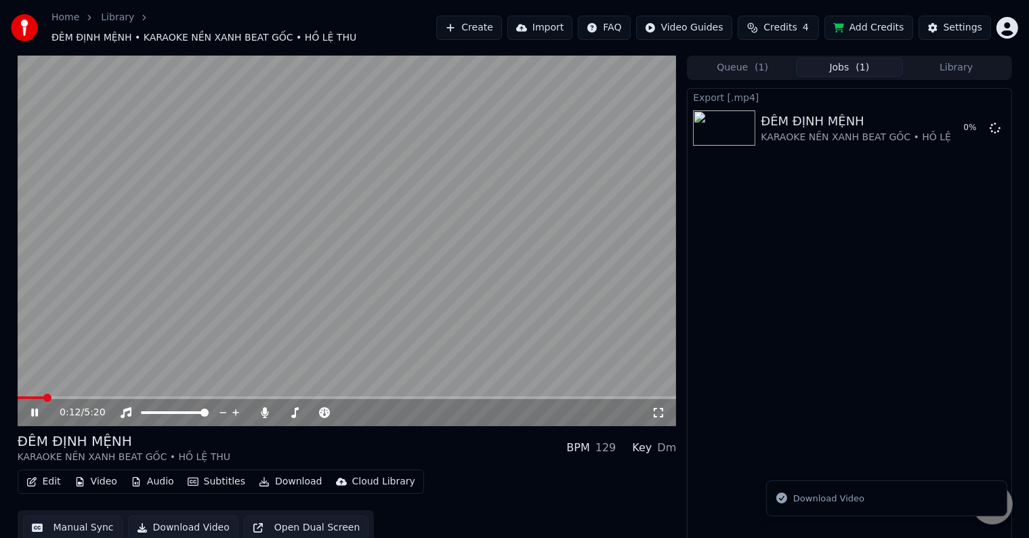
click at [253, 337] on video at bounding box center [347, 241] width 659 height 371
click at [263, 407] on icon at bounding box center [265, 412] width 7 height 11
click at [18, 394] on span at bounding box center [22, 398] width 8 height 8
click at [33, 408] on icon at bounding box center [34, 412] width 8 height 9
click at [198, 325] on video at bounding box center [347, 241] width 659 height 371
